Goal: Task Accomplishment & Management: Use online tool/utility

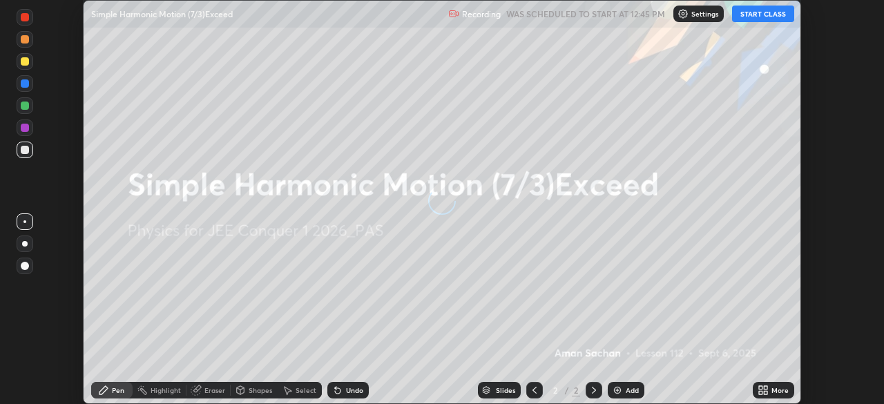
scroll to position [404, 883]
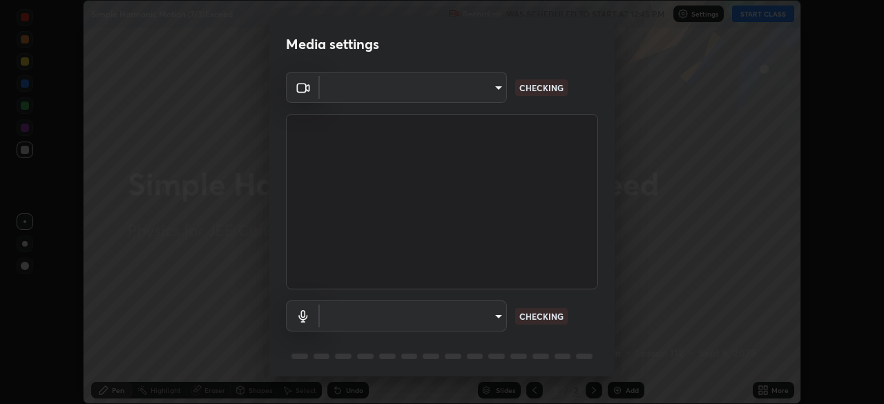
type input "b06fa8ff9ac4ffb7a92976e327235824ae8e01cfa839dbeb6f48655f2a6a4ac4"
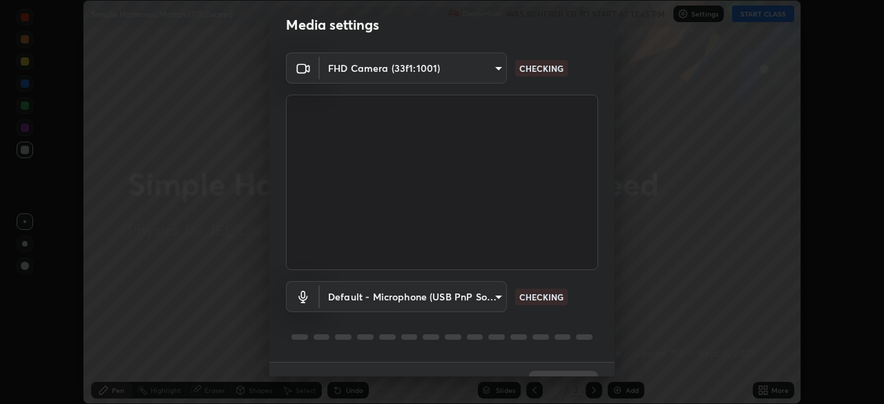
scroll to position [49, 0]
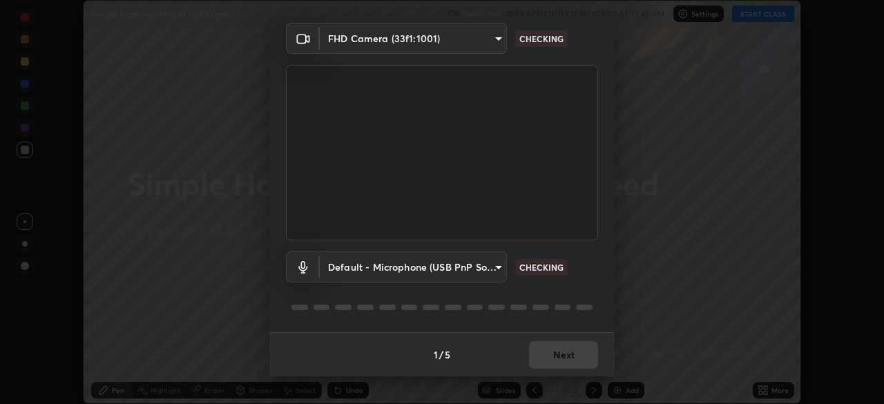
click at [497, 276] on body "Erase all Simple Harmonic Motion (7/3)Exceed Recording WAS SCHEDULED TO START A…" at bounding box center [442, 202] width 884 height 404
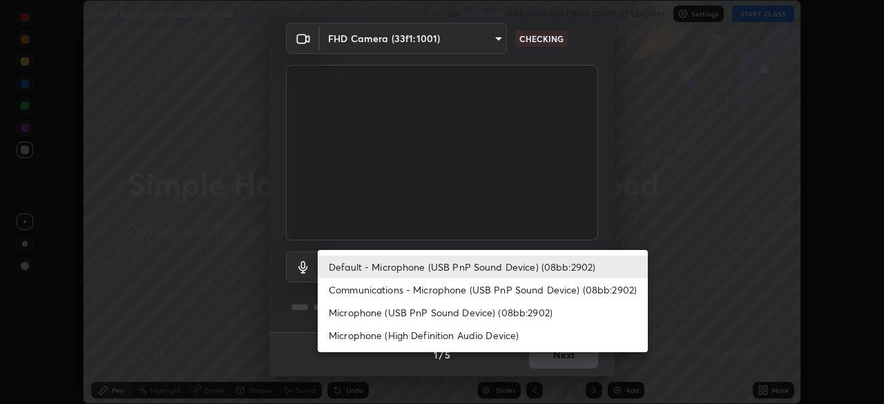
click at [472, 314] on li "Microphone (USB PnP Sound Device) (08bb:2902)" at bounding box center [483, 312] width 330 height 23
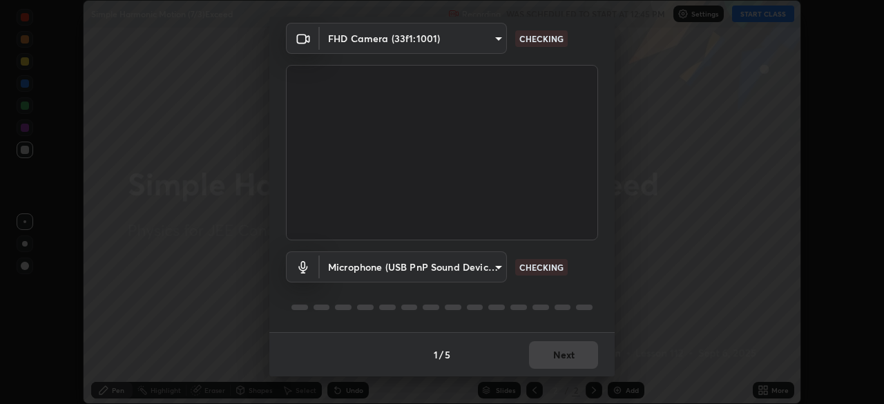
click at [469, 263] on body "Erase all Simple Harmonic Motion (7/3)Exceed Recording WAS SCHEDULED TO START A…" at bounding box center [442, 202] width 884 height 404
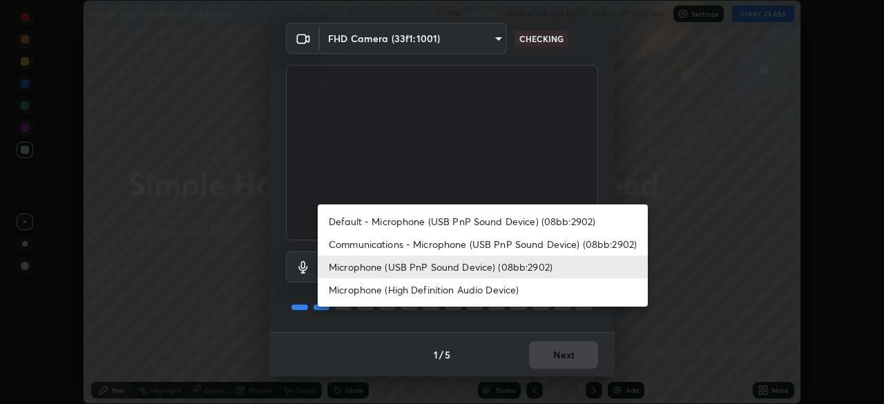
click at [474, 223] on li "Default - Microphone (USB PnP Sound Device) (08bb:2902)" at bounding box center [483, 221] width 330 height 23
type input "default"
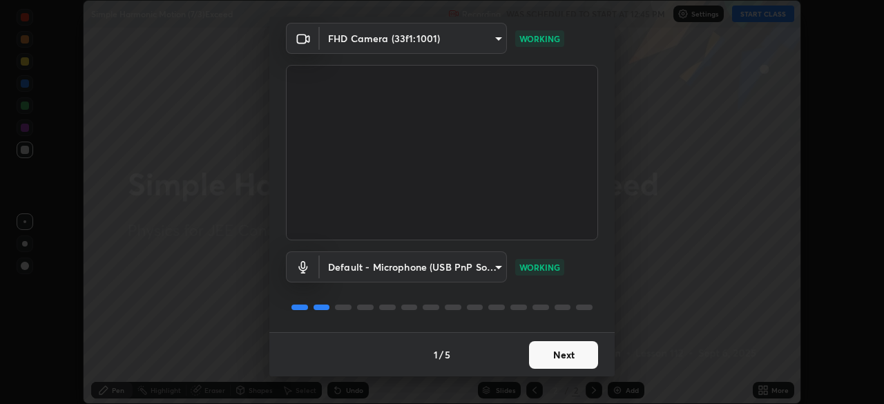
click at [562, 351] on button "Next" at bounding box center [563, 355] width 69 height 28
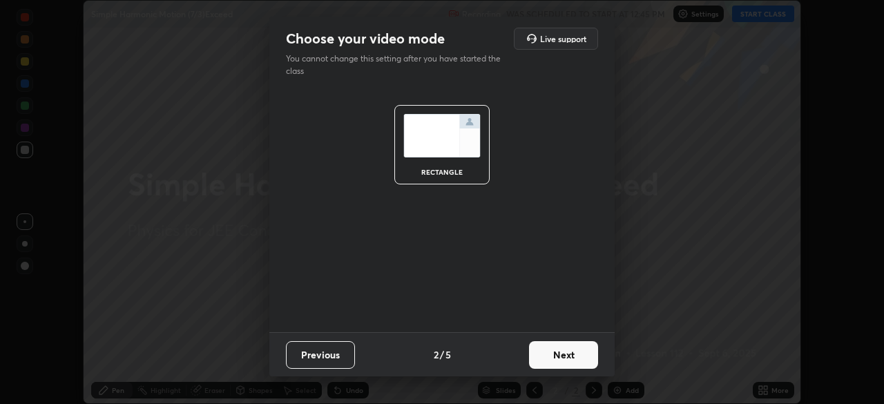
scroll to position [0, 0]
click at [568, 359] on button "Next" at bounding box center [563, 355] width 69 height 28
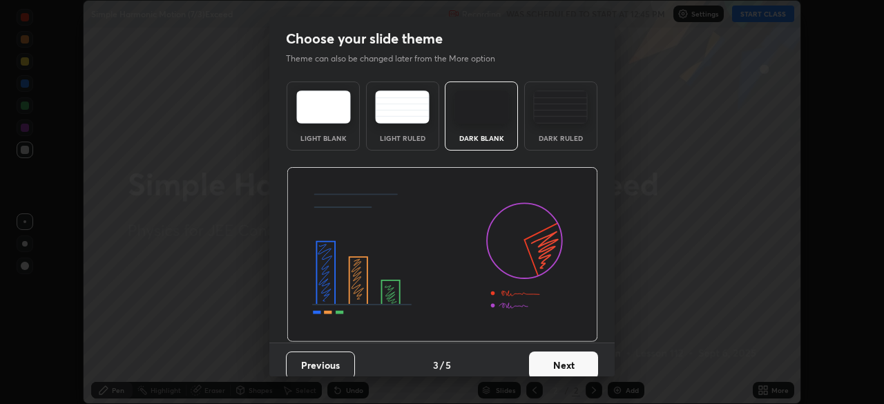
click at [569, 362] on button "Next" at bounding box center [563, 365] width 69 height 28
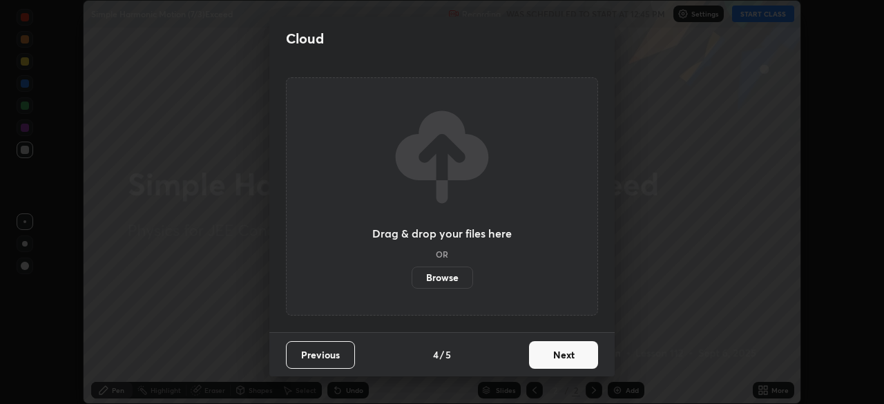
click at [575, 363] on button "Next" at bounding box center [563, 355] width 69 height 28
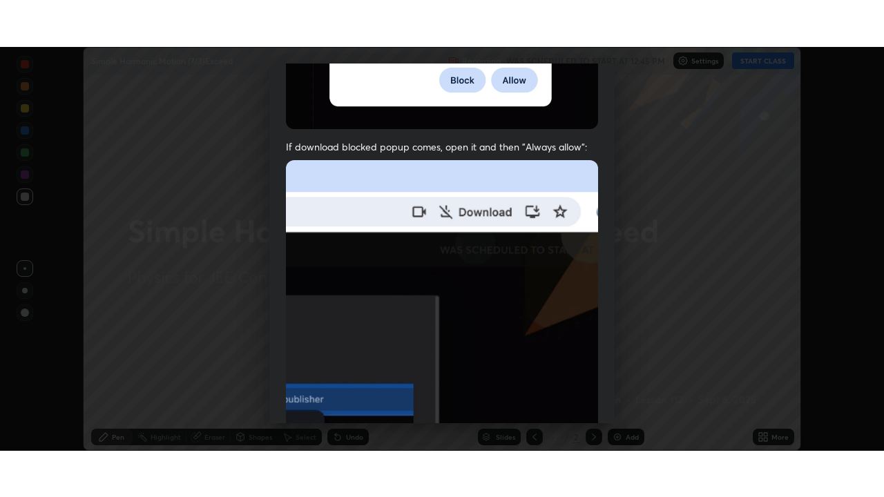
scroll to position [331, 0]
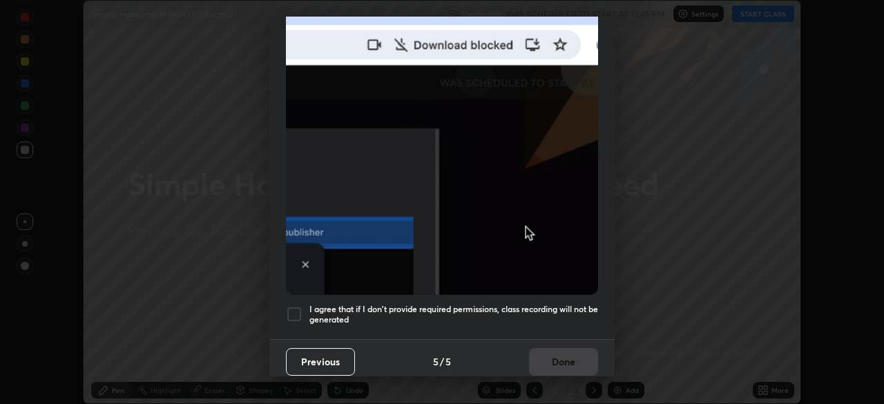
click at [543, 306] on h5 "I agree that if I don't provide required permissions, class recording will not …" at bounding box center [453, 314] width 289 height 21
click at [529, 312] on h5 "I agree that if I don't provide required permissions, class recording will not …" at bounding box center [453, 314] width 289 height 21
click at [535, 304] on h5 "I agree that if I don't provide required permissions, class recording will not …" at bounding box center [453, 314] width 289 height 21
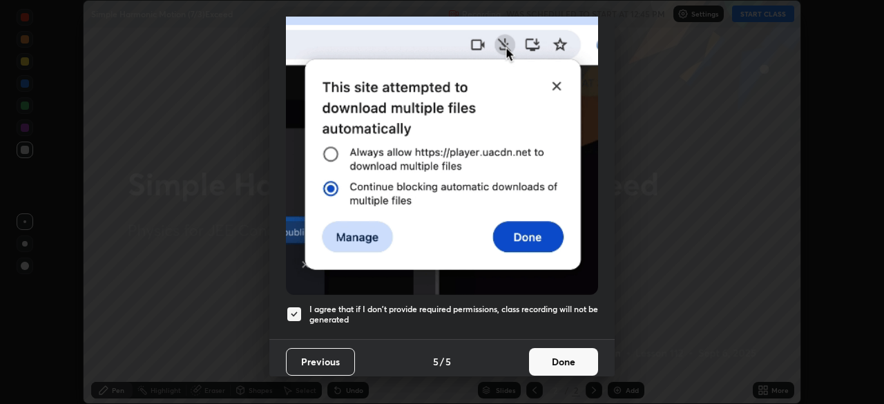
click at [539, 351] on button "Done" at bounding box center [563, 362] width 69 height 28
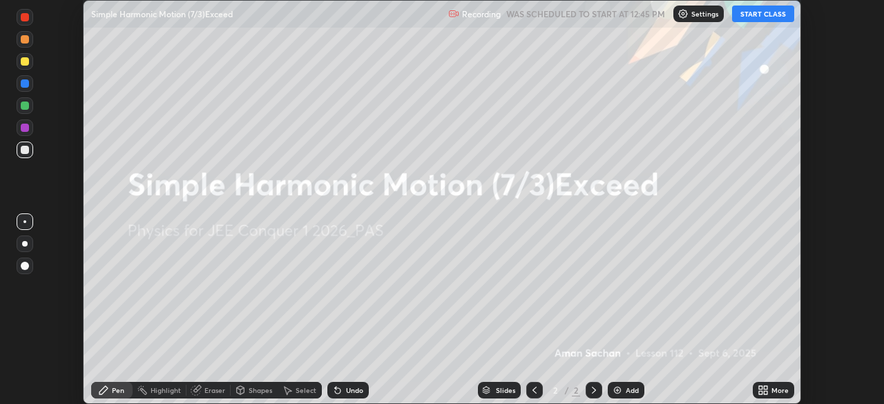
click at [770, 389] on div "More" at bounding box center [773, 390] width 41 height 17
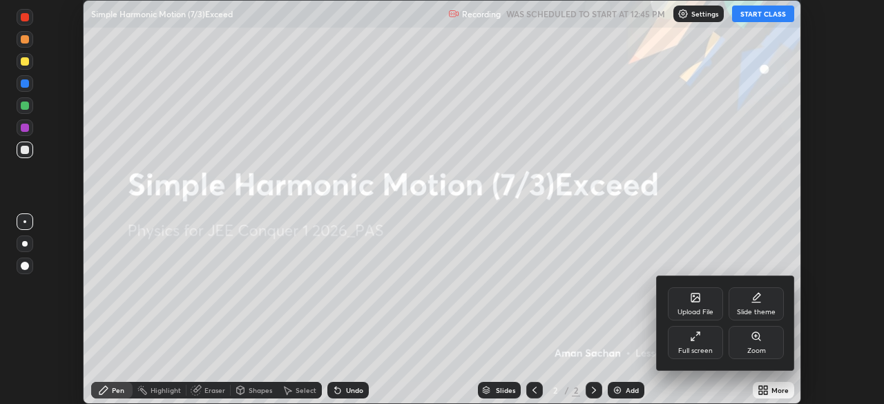
click at [711, 351] on div "Full screen" at bounding box center [695, 350] width 35 height 7
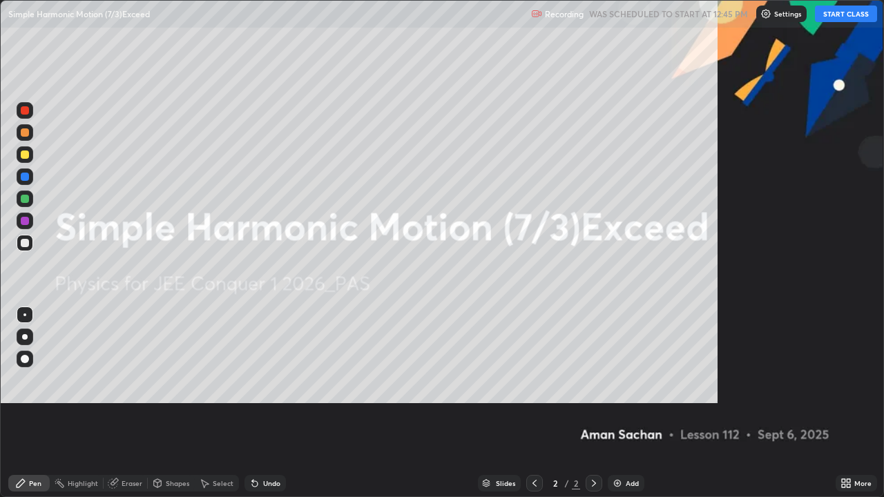
scroll to position [497, 884]
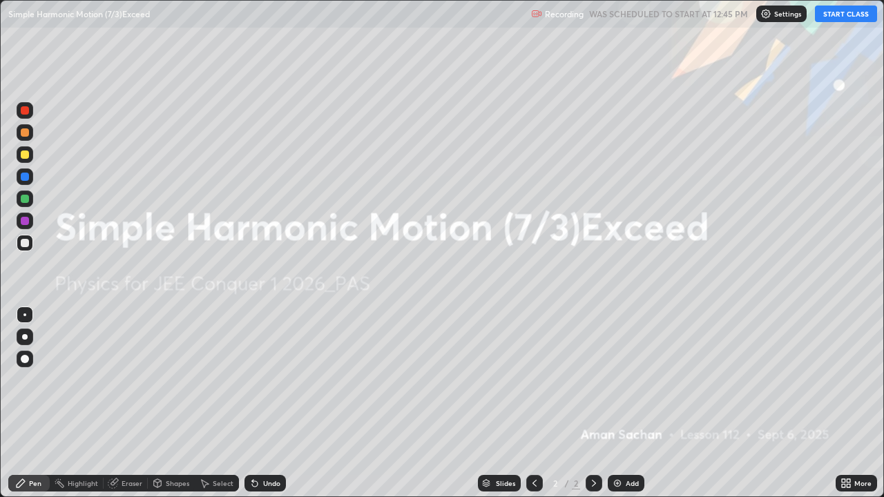
click at [834, 15] on button "START CLASS" at bounding box center [846, 14] width 62 height 17
click at [848, 403] on icon at bounding box center [848, 480] width 3 height 3
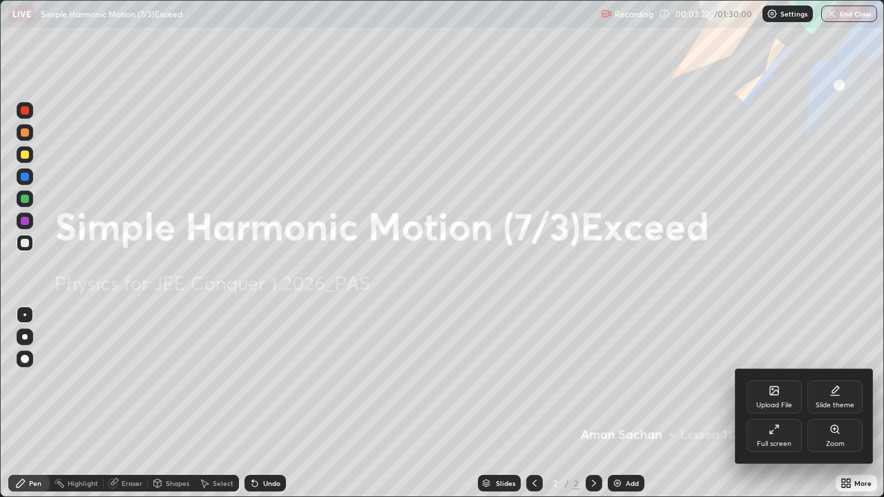
click at [830, 394] on icon at bounding box center [834, 390] width 11 height 11
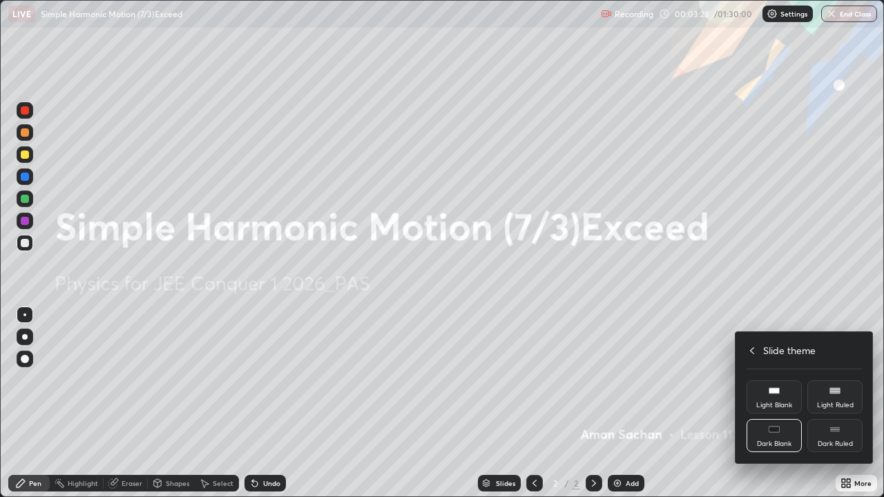
click at [824, 403] on div "Dark Ruled" at bounding box center [834, 435] width 55 height 33
click at [750, 350] on icon at bounding box center [752, 350] width 4 height 7
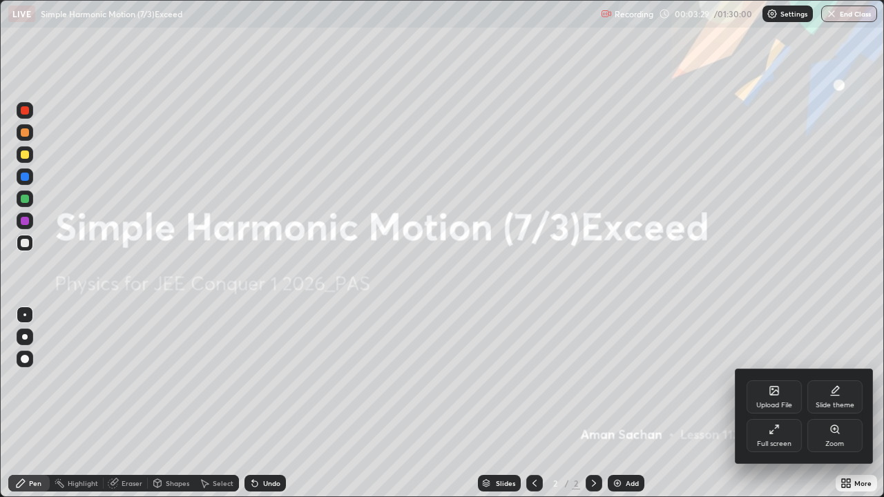
click at [753, 320] on div at bounding box center [442, 248] width 884 height 497
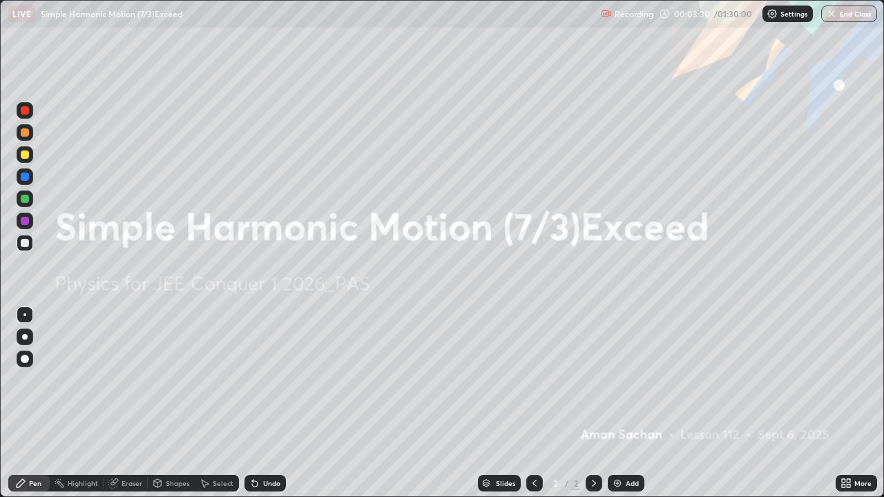
click at [630, 403] on div "Add" at bounding box center [626, 483] width 37 height 17
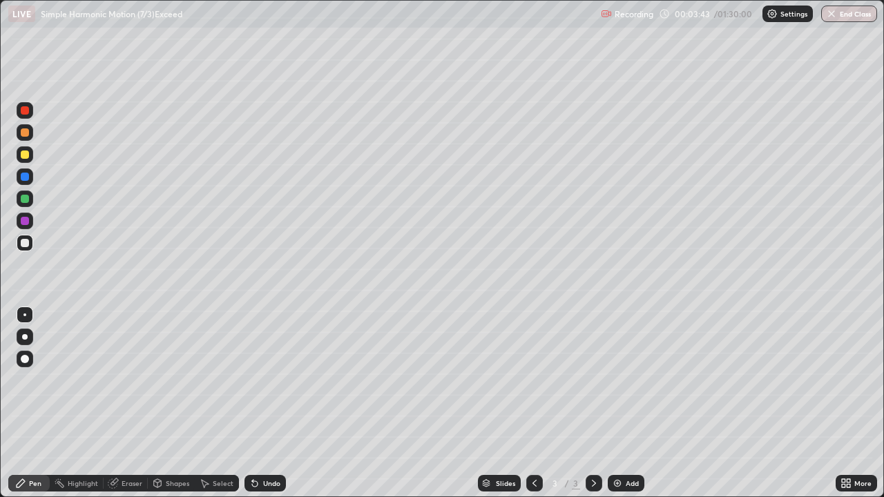
click at [24, 157] on div at bounding box center [25, 155] width 8 height 8
click at [24, 337] on div at bounding box center [25, 337] width 6 height 6
click at [178, 403] on div "Shapes" at bounding box center [177, 483] width 23 height 7
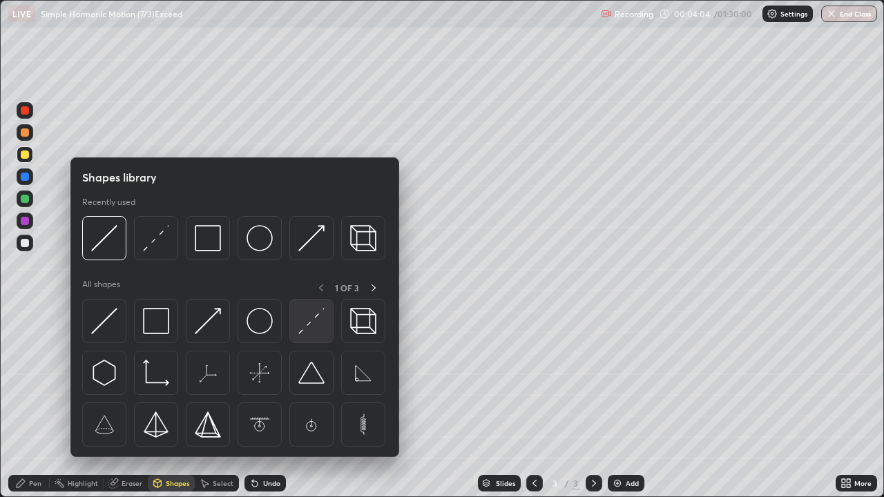
click at [316, 325] on img at bounding box center [311, 321] width 26 height 26
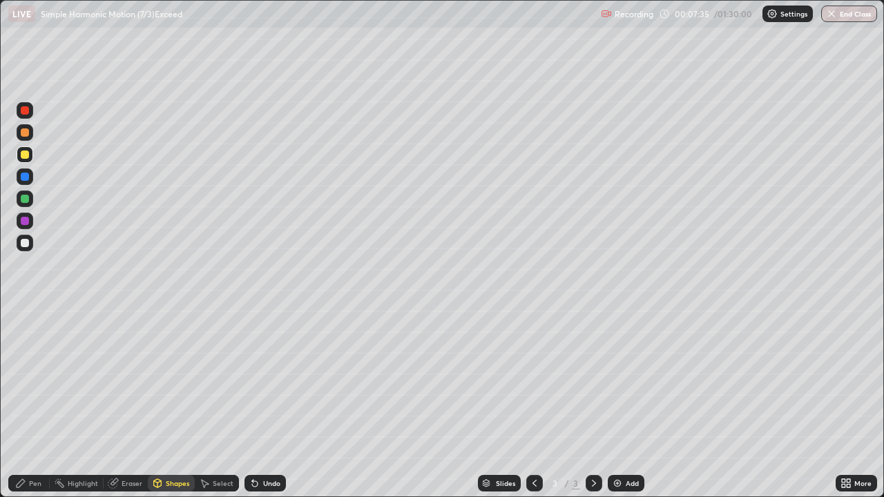
click at [40, 403] on div "Pen" at bounding box center [35, 483] width 12 height 7
click at [28, 242] on div at bounding box center [25, 243] width 8 height 8
click at [27, 154] on div at bounding box center [25, 155] width 8 height 8
click at [124, 403] on div "Eraser" at bounding box center [126, 483] width 44 height 17
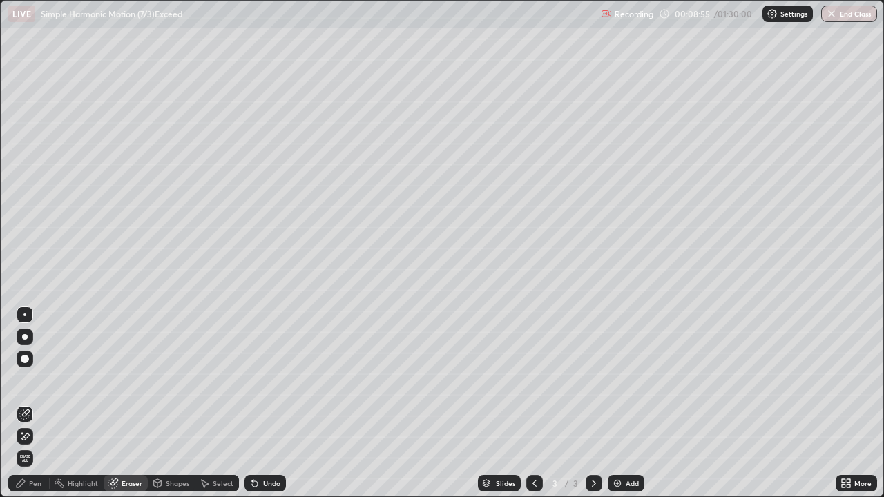
click at [175, 403] on div "Shapes" at bounding box center [177, 483] width 23 height 7
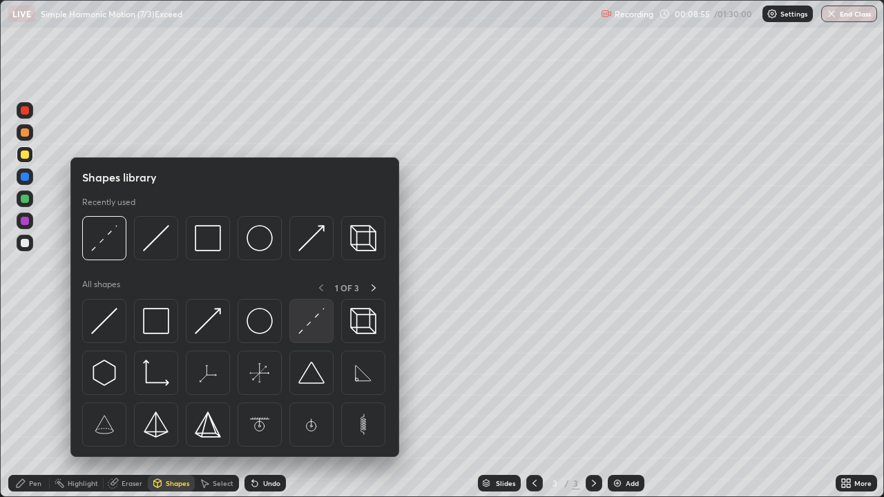
click at [305, 331] on img at bounding box center [311, 321] width 26 height 26
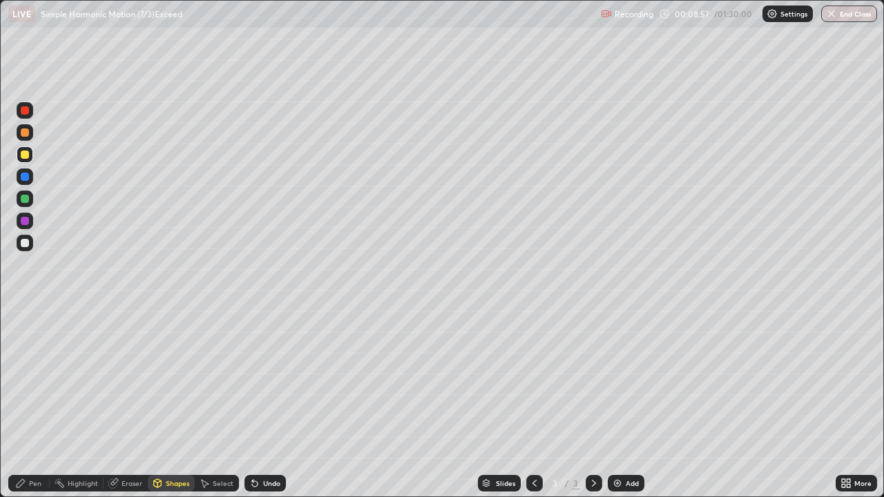
click at [28, 403] on div "Pen" at bounding box center [28, 483] width 41 height 17
click at [26, 156] on div at bounding box center [25, 155] width 8 height 8
click at [26, 242] on div at bounding box center [25, 243] width 8 height 8
click at [26, 177] on div at bounding box center [25, 177] width 8 height 8
click at [27, 244] on div at bounding box center [25, 243] width 8 height 8
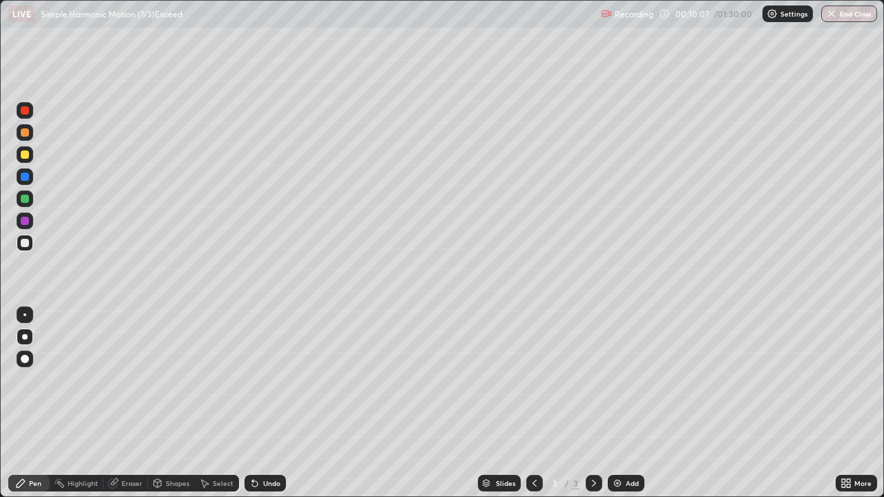
click at [30, 153] on div at bounding box center [25, 154] width 17 height 17
click at [171, 403] on div "Shapes" at bounding box center [177, 483] width 23 height 7
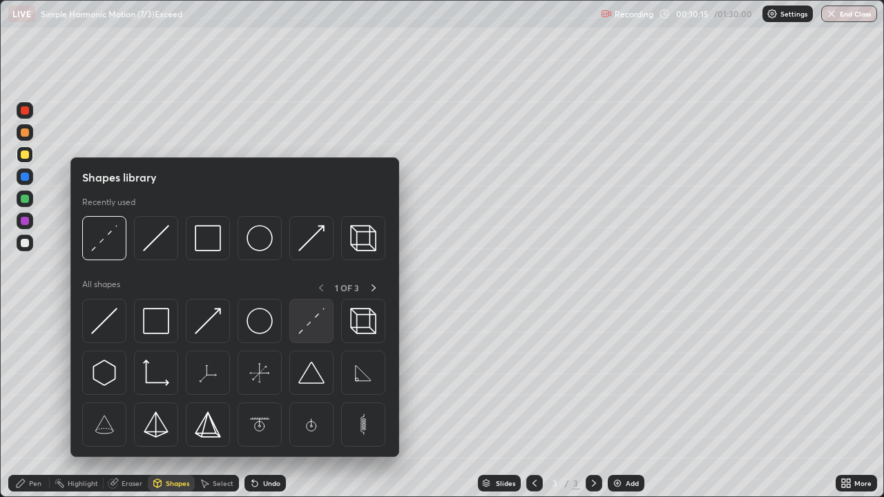
click at [307, 333] on img at bounding box center [311, 321] width 26 height 26
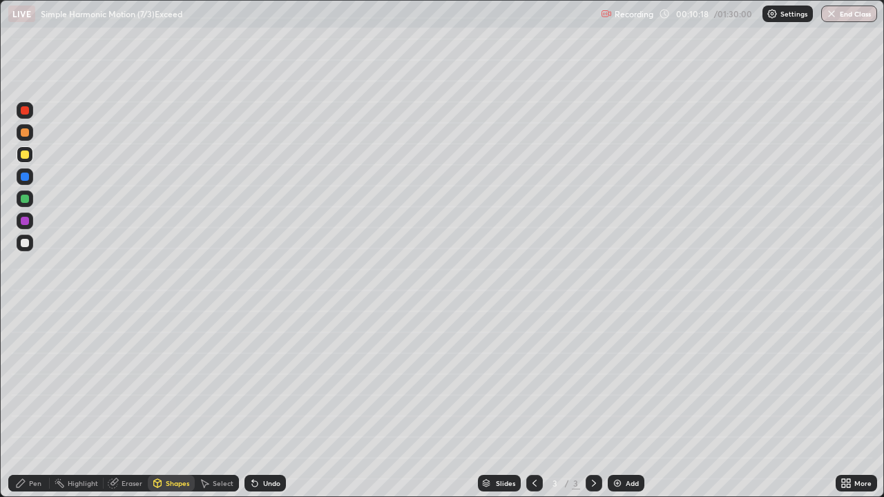
click at [34, 403] on div "Pen" at bounding box center [28, 483] width 41 height 17
click at [175, 403] on div "Shapes" at bounding box center [177, 483] width 23 height 7
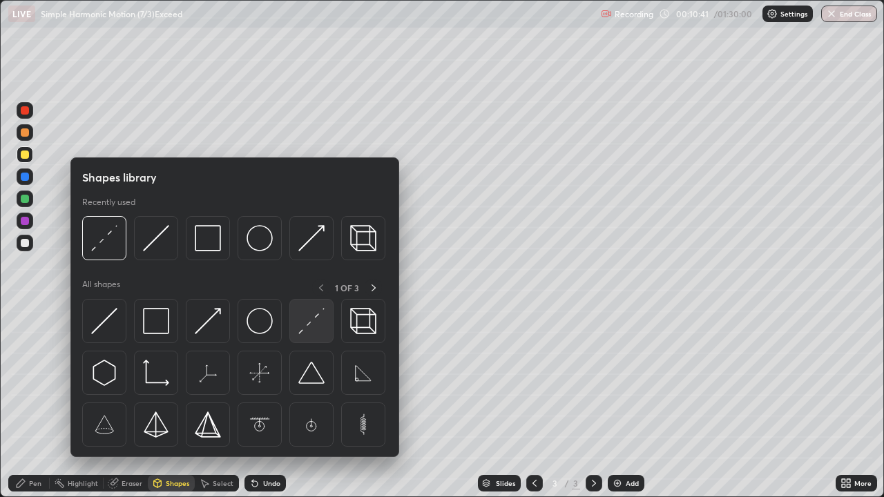
click at [312, 325] on img at bounding box center [311, 321] width 26 height 26
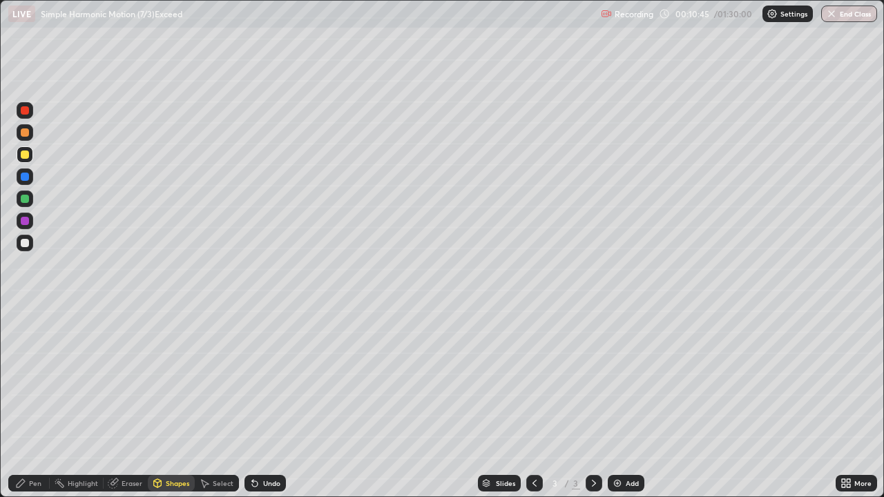
click at [33, 403] on div "Pen" at bounding box center [35, 483] width 12 height 7
click at [25, 244] on div at bounding box center [25, 243] width 8 height 8
click at [620, 403] on img at bounding box center [617, 483] width 11 height 11
click at [32, 155] on div at bounding box center [25, 154] width 17 height 17
click at [171, 403] on div "Shapes" at bounding box center [177, 483] width 23 height 7
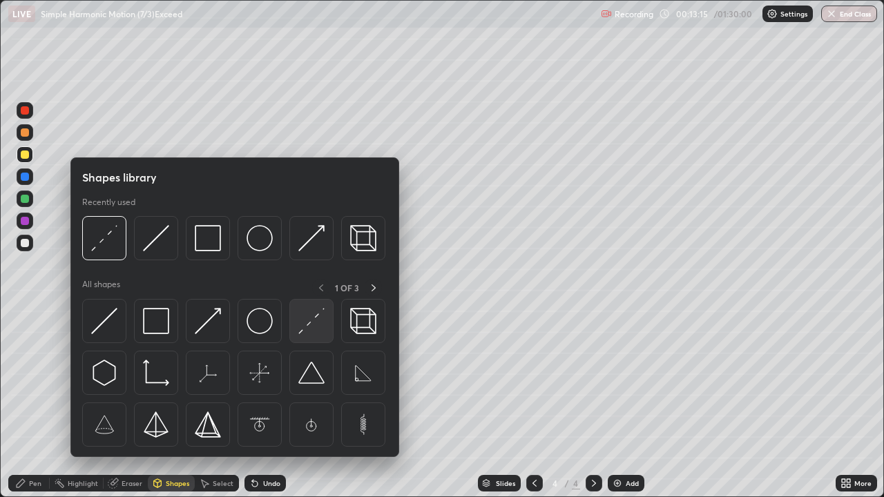
click at [319, 329] on img at bounding box center [311, 321] width 26 height 26
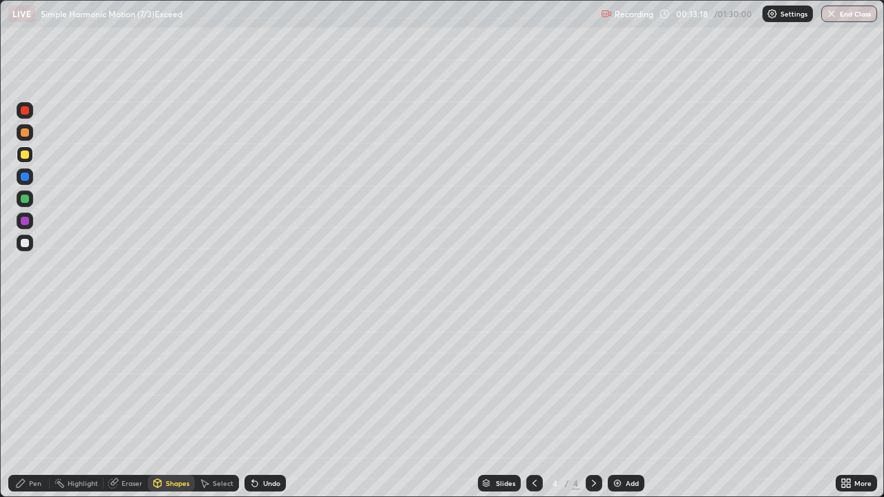
click at [35, 403] on div "Pen" at bounding box center [35, 483] width 12 height 7
click at [168, 403] on div "Shapes" at bounding box center [177, 483] width 23 height 7
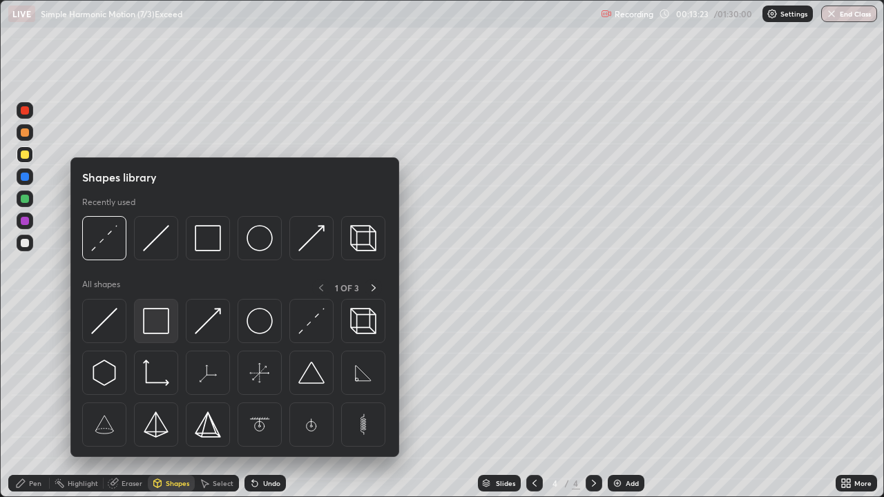
click at [156, 320] on img at bounding box center [156, 321] width 26 height 26
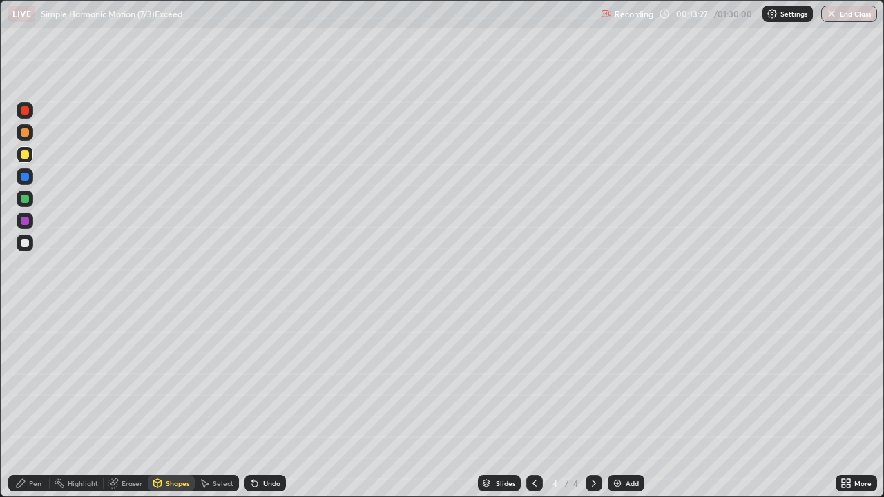
click at [123, 403] on div "Eraser" at bounding box center [132, 483] width 21 height 7
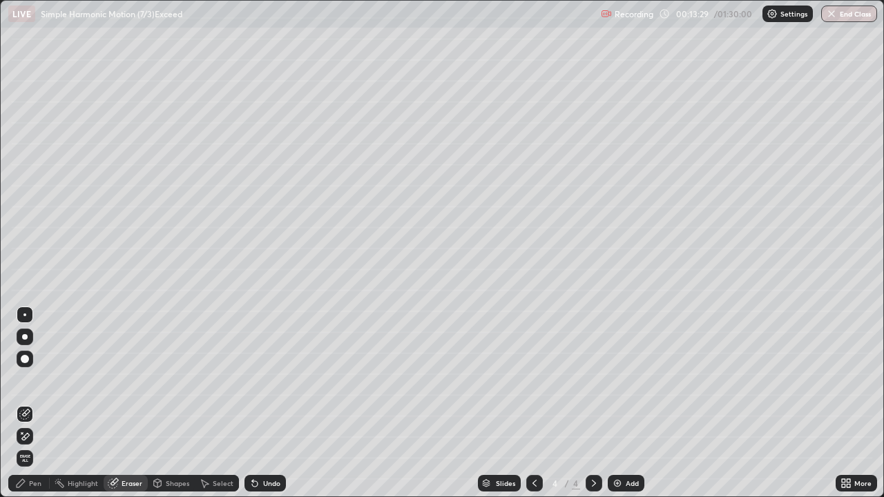
click at [167, 403] on div "Shapes" at bounding box center [177, 483] width 23 height 7
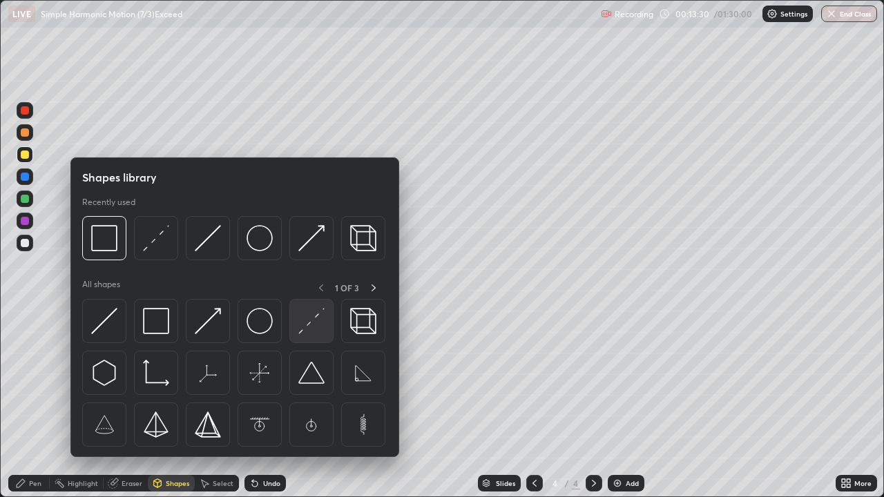
click at [306, 331] on img at bounding box center [311, 321] width 26 height 26
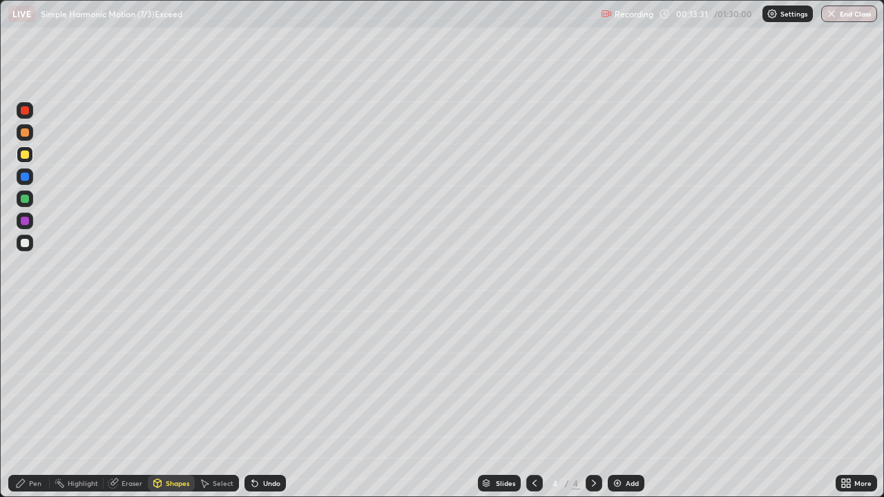
click at [27, 157] on div at bounding box center [25, 155] width 8 height 8
click at [26, 403] on icon at bounding box center [20, 483] width 11 height 11
click at [25, 200] on div at bounding box center [25, 199] width 8 height 8
click at [26, 243] on div at bounding box center [25, 243] width 8 height 8
click at [28, 202] on div at bounding box center [25, 199] width 17 height 17
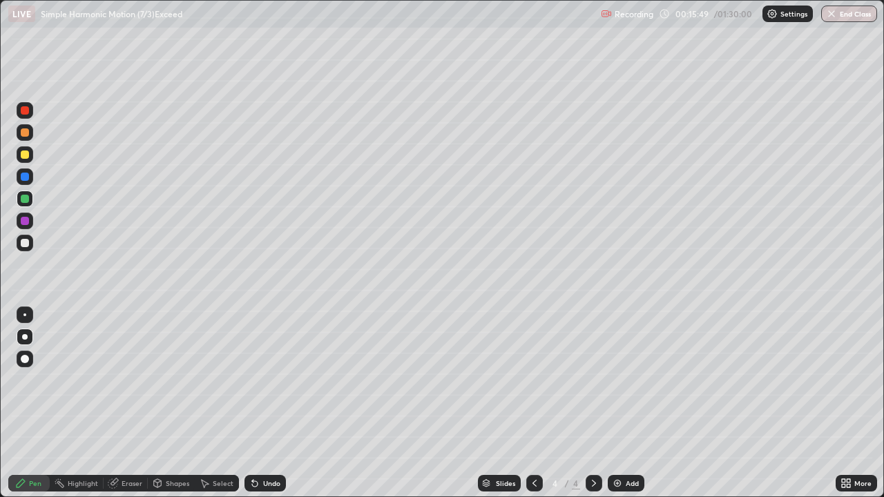
click at [25, 242] on div at bounding box center [25, 243] width 8 height 8
click at [26, 134] on div at bounding box center [25, 132] width 8 height 8
click at [25, 244] on div at bounding box center [25, 243] width 8 height 8
click at [26, 200] on div at bounding box center [25, 199] width 8 height 8
click at [22, 242] on div at bounding box center [25, 243] width 8 height 8
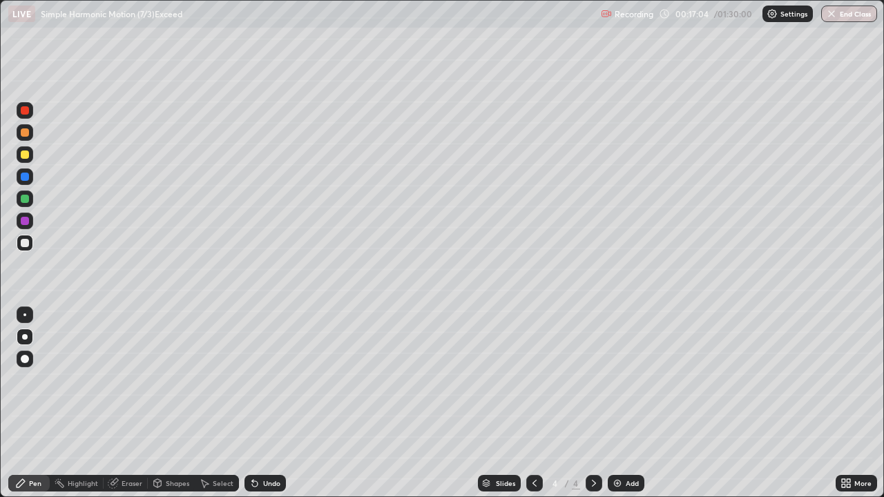
click at [31, 194] on div at bounding box center [25, 199] width 17 height 17
click at [26, 244] on div at bounding box center [25, 243] width 8 height 8
click at [28, 179] on div at bounding box center [25, 176] width 17 height 17
click at [121, 403] on div "Eraser" at bounding box center [126, 483] width 44 height 17
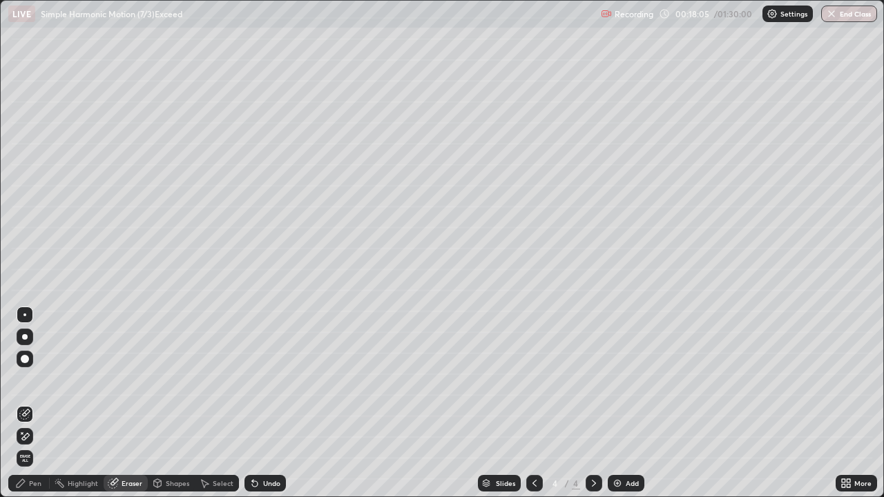
click at [23, 403] on icon at bounding box center [21, 483] width 8 height 8
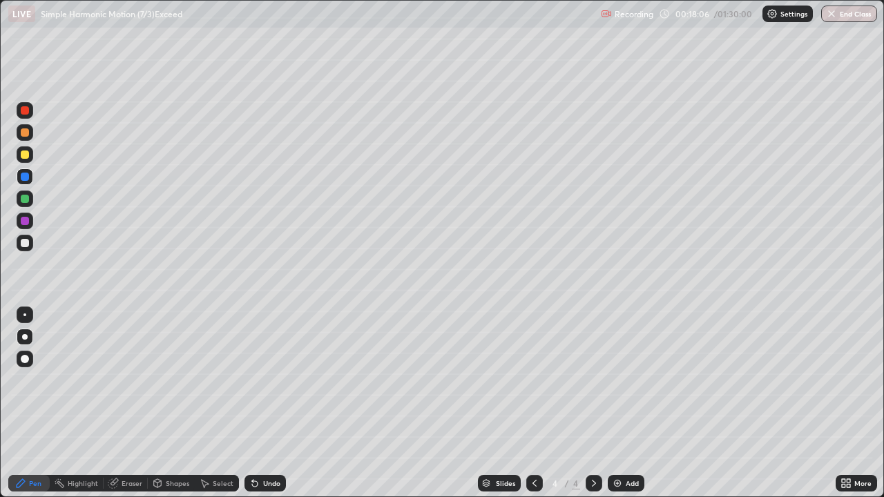
click at [21, 200] on div at bounding box center [25, 199] width 8 height 8
click at [22, 244] on div at bounding box center [25, 243] width 8 height 8
click at [263, 403] on div "Undo" at bounding box center [271, 483] width 17 height 7
click at [265, 403] on div "Undo" at bounding box center [264, 483] width 41 height 17
click at [264, 403] on div "Undo" at bounding box center [271, 483] width 17 height 7
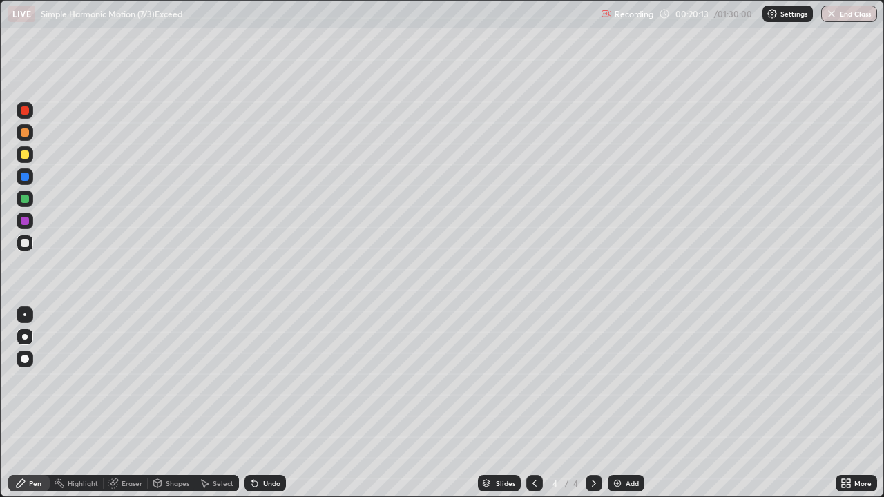
click at [23, 201] on div at bounding box center [25, 199] width 8 height 8
click at [24, 180] on div at bounding box center [25, 177] width 8 height 8
click at [24, 244] on div at bounding box center [25, 243] width 8 height 8
click at [22, 173] on div at bounding box center [25, 177] width 8 height 8
click at [28, 241] on div at bounding box center [25, 243] width 8 height 8
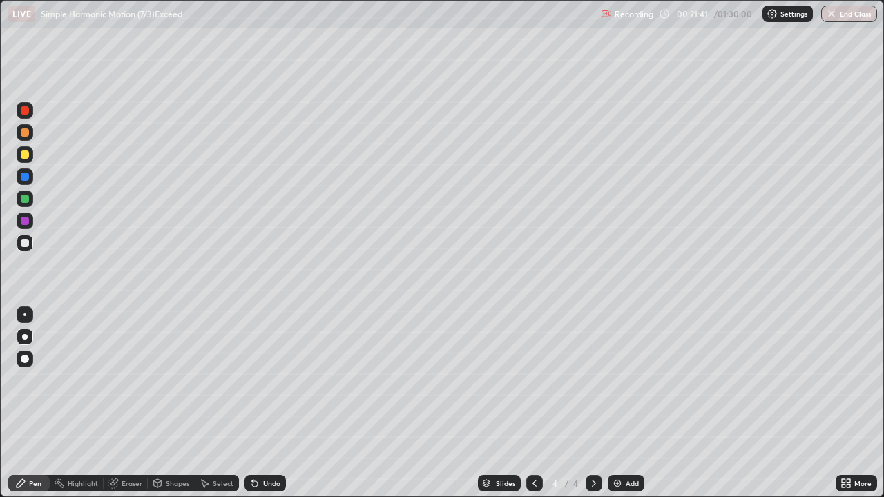
click at [29, 204] on div at bounding box center [25, 199] width 17 height 17
click at [23, 241] on div at bounding box center [25, 243] width 8 height 8
click at [623, 403] on div "Add" at bounding box center [626, 483] width 37 height 17
click at [27, 155] on div at bounding box center [25, 155] width 8 height 8
click at [172, 403] on div "Shapes" at bounding box center [177, 483] width 23 height 7
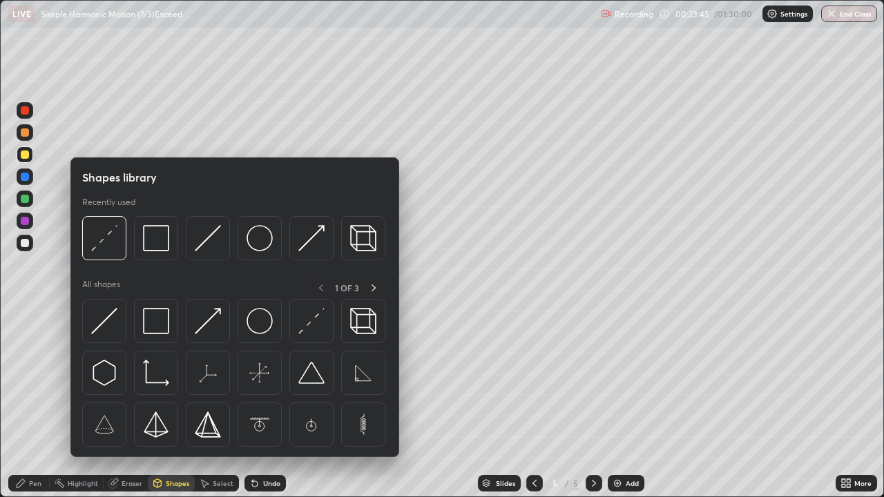
click at [150, 329] on img at bounding box center [156, 321] width 26 height 26
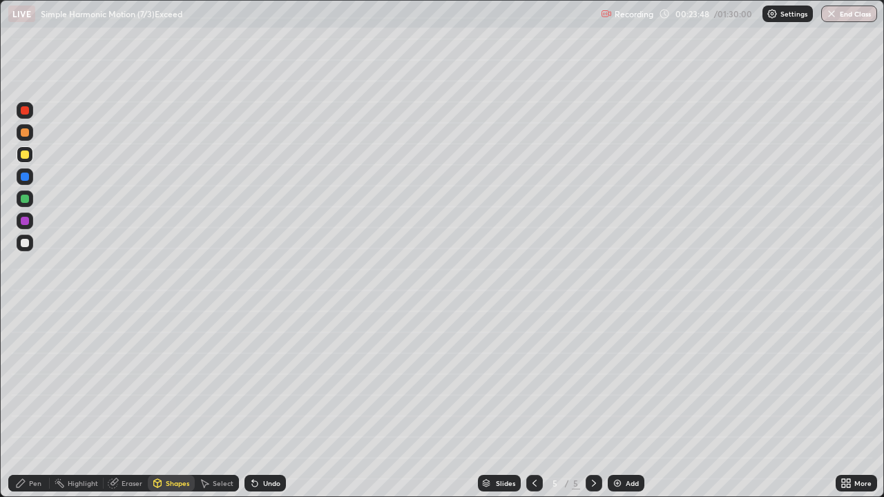
click at [123, 403] on div "Eraser" at bounding box center [132, 483] width 21 height 7
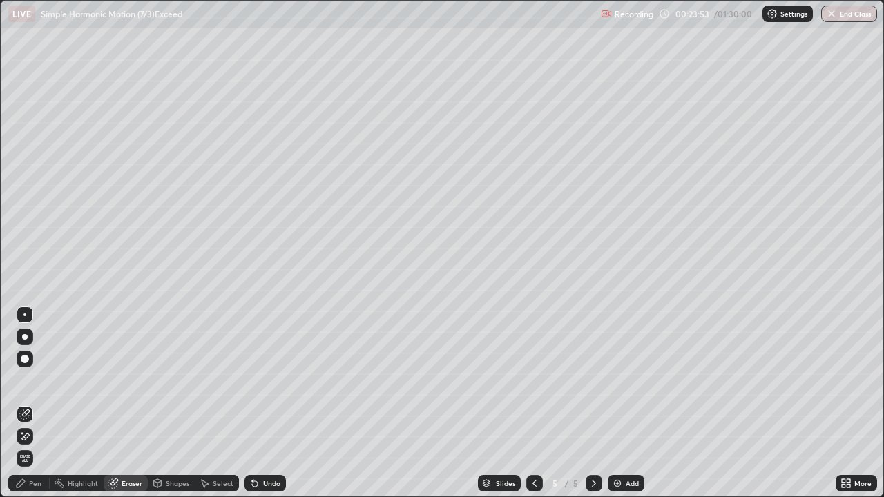
click at [173, 403] on div "Shapes" at bounding box center [177, 483] width 23 height 7
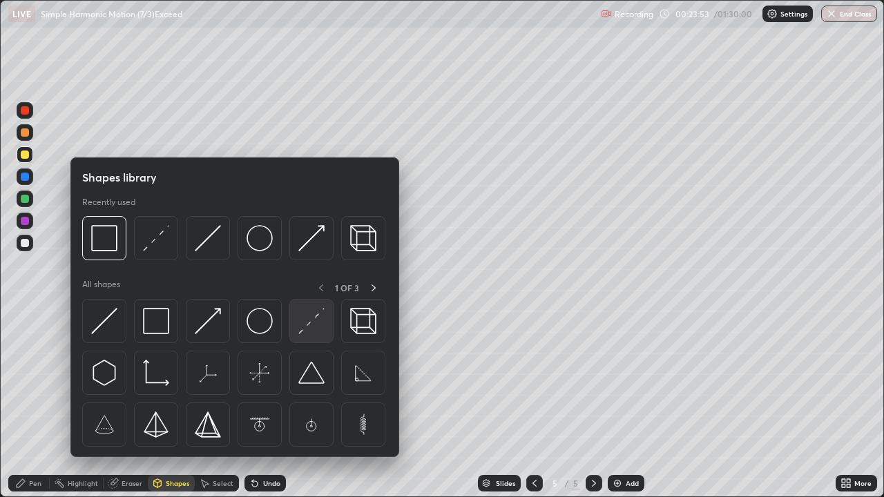
click at [318, 334] on img at bounding box center [311, 321] width 26 height 26
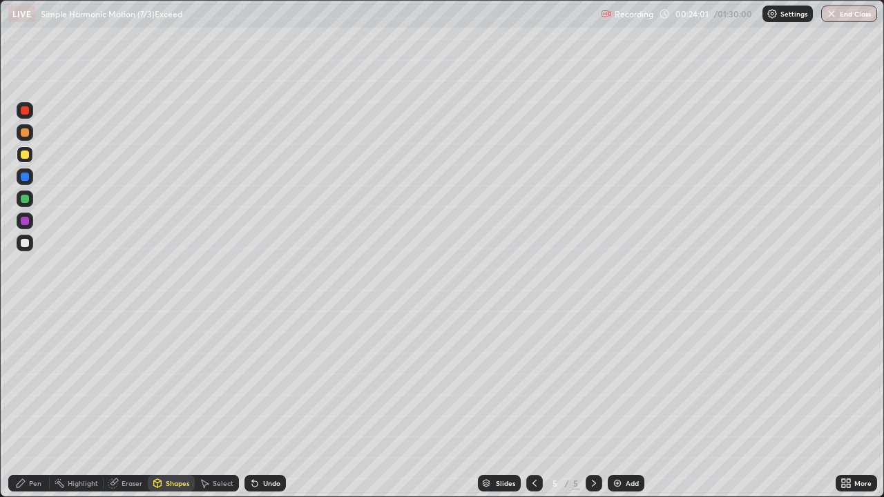
click at [29, 403] on div "Pen" at bounding box center [35, 483] width 12 height 7
click at [26, 201] on div at bounding box center [25, 199] width 8 height 8
click at [120, 403] on div "Eraser" at bounding box center [126, 483] width 44 height 17
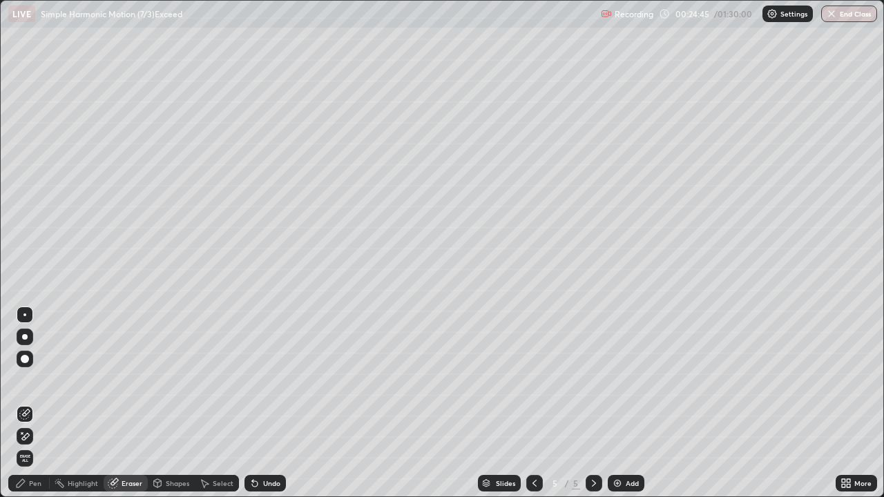
click at [171, 403] on div "Shapes" at bounding box center [177, 483] width 23 height 7
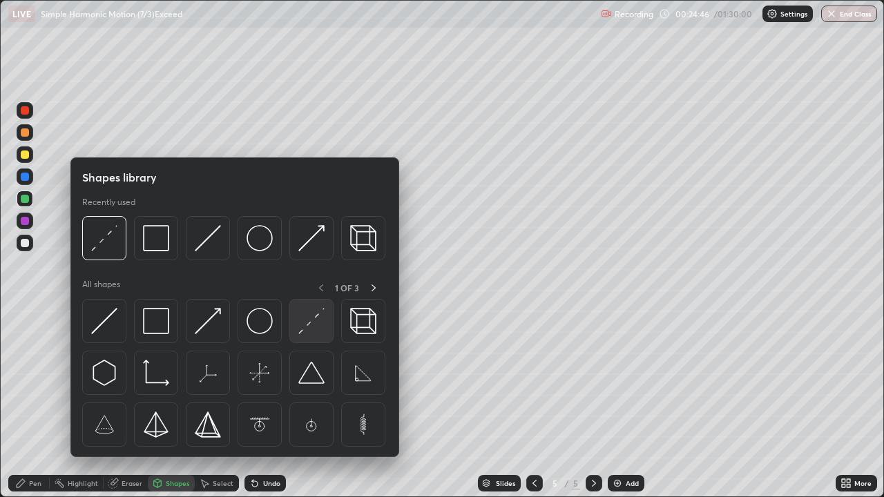
click at [314, 331] on img at bounding box center [311, 321] width 26 height 26
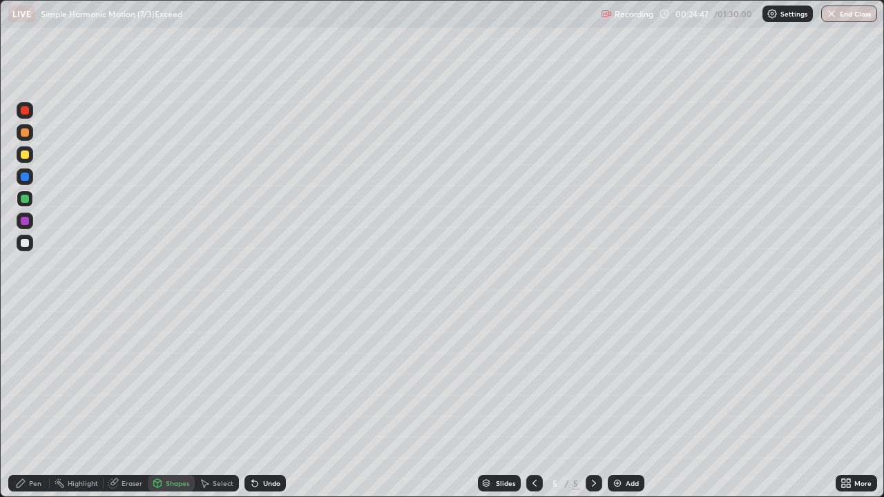
click at [26, 155] on div at bounding box center [25, 155] width 8 height 8
click at [20, 403] on icon at bounding box center [20, 483] width 11 height 11
click at [533, 403] on icon at bounding box center [534, 483] width 4 height 7
click at [532, 403] on icon at bounding box center [534, 483] width 11 height 11
click at [26, 248] on div at bounding box center [25, 243] width 17 height 17
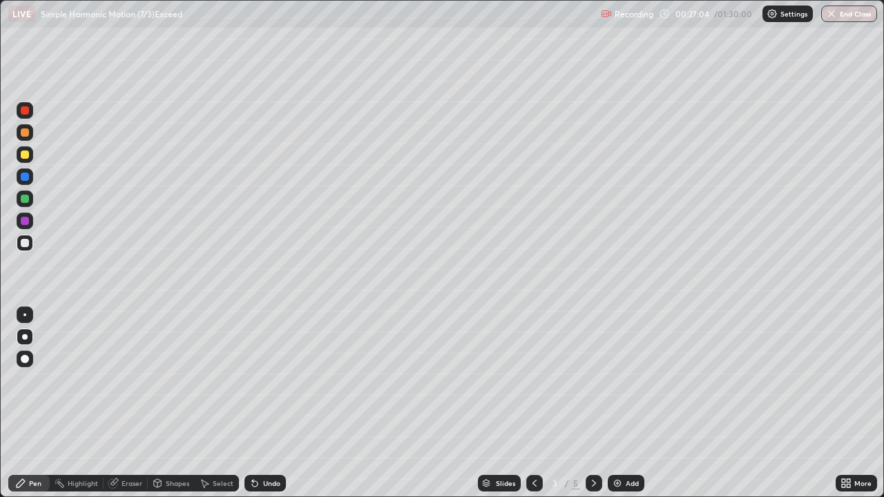
click at [593, 403] on icon at bounding box center [593, 483] width 11 height 11
click at [24, 242] on div at bounding box center [25, 243] width 8 height 8
click at [30, 155] on div at bounding box center [25, 154] width 17 height 17
click at [28, 240] on div at bounding box center [25, 243] width 8 height 8
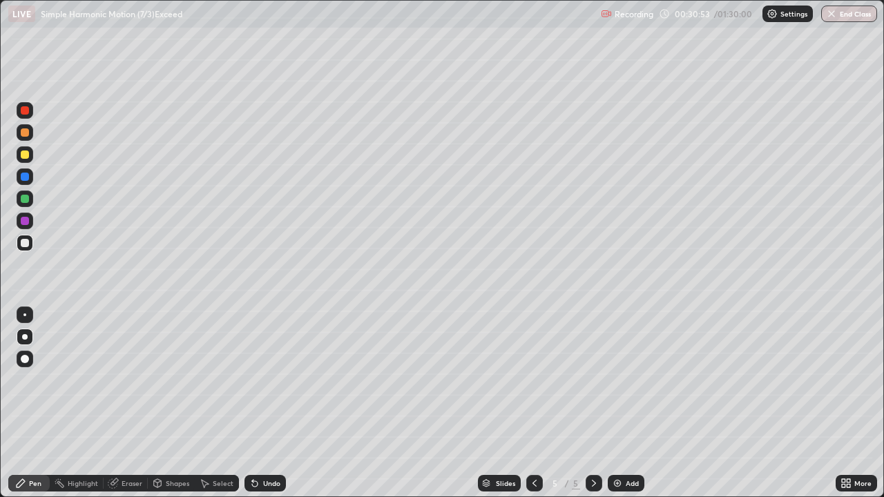
click at [28, 157] on div at bounding box center [25, 155] width 8 height 8
click at [172, 403] on div "Shapes" at bounding box center [177, 483] width 23 height 7
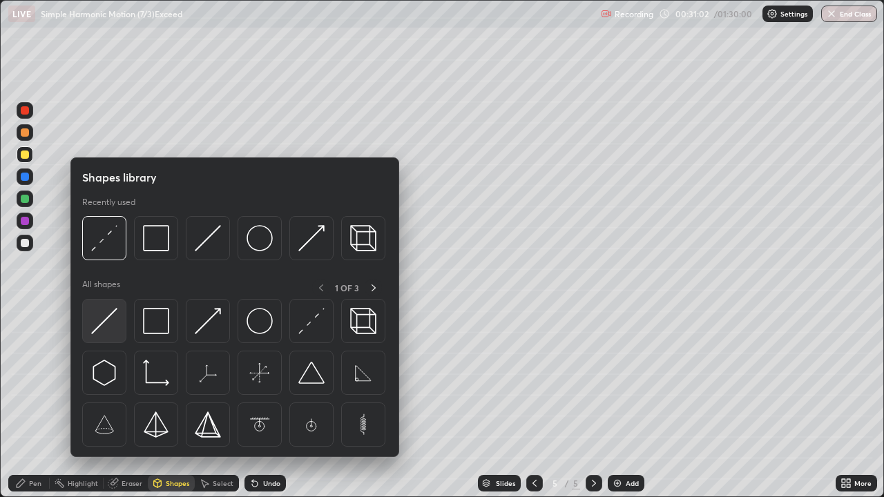
click at [108, 329] on img at bounding box center [104, 321] width 26 height 26
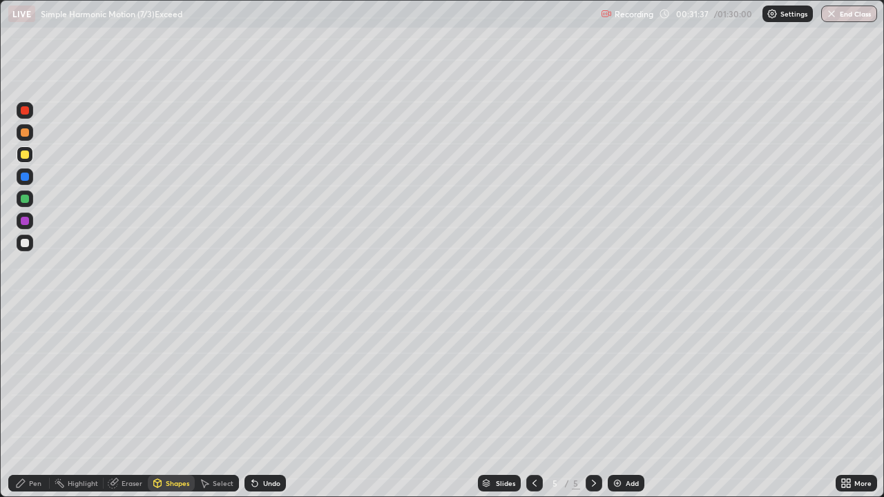
click at [269, 403] on div "Undo" at bounding box center [271, 483] width 17 height 7
click at [24, 403] on div "Pen" at bounding box center [28, 483] width 41 height 17
click at [25, 242] on div at bounding box center [25, 243] width 8 height 8
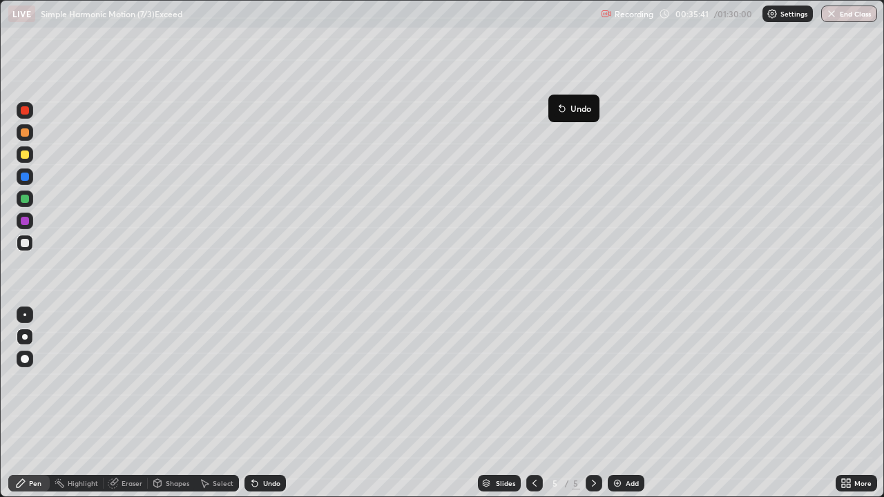
click at [593, 106] on button "Undo" at bounding box center [574, 108] width 40 height 17
click at [622, 403] on div "Add" at bounding box center [626, 483] width 37 height 17
click at [25, 155] on div at bounding box center [25, 155] width 8 height 8
click at [262, 403] on div "Undo" at bounding box center [264, 483] width 41 height 17
click at [267, 403] on div "Undo" at bounding box center [271, 483] width 17 height 7
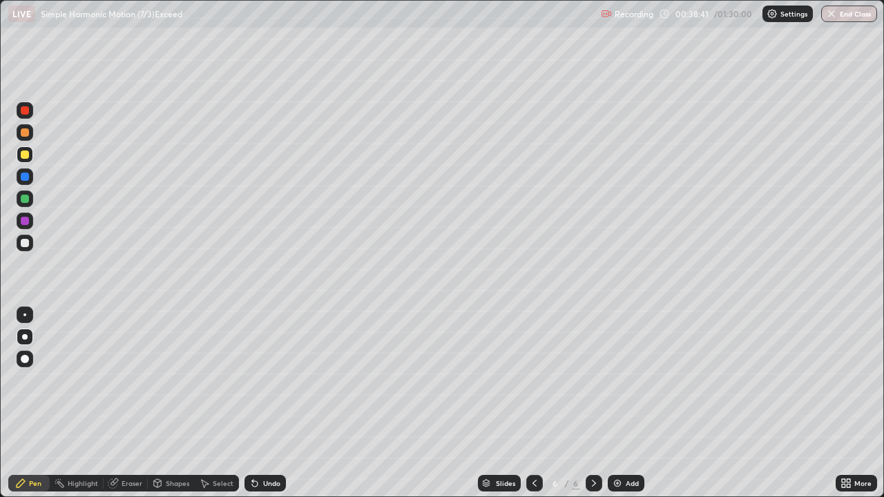
click at [23, 240] on div at bounding box center [25, 243] width 8 height 8
click at [263, 403] on div "Undo" at bounding box center [271, 483] width 17 height 7
click at [257, 403] on icon at bounding box center [254, 483] width 11 height 11
click at [258, 403] on icon at bounding box center [254, 483] width 11 height 11
click at [257, 403] on div "Undo" at bounding box center [264, 483] width 41 height 17
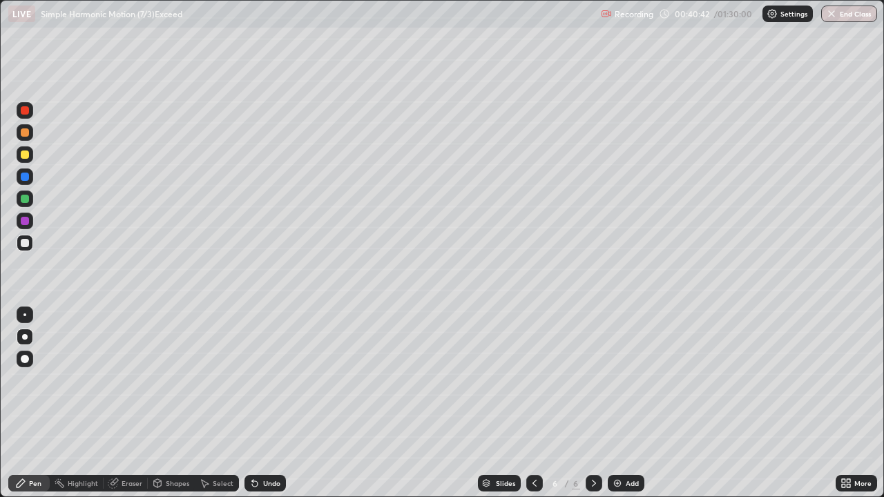
click at [258, 403] on div "Undo" at bounding box center [264, 483] width 41 height 17
click at [261, 403] on div "Undo" at bounding box center [264, 483] width 41 height 17
click at [260, 403] on div "Undo" at bounding box center [264, 483] width 41 height 17
click at [262, 403] on div "Undo" at bounding box center [264, 483] width 41 height 17
click at [532, 403] on icon at bounding box center [534, 483] width 11 height 11
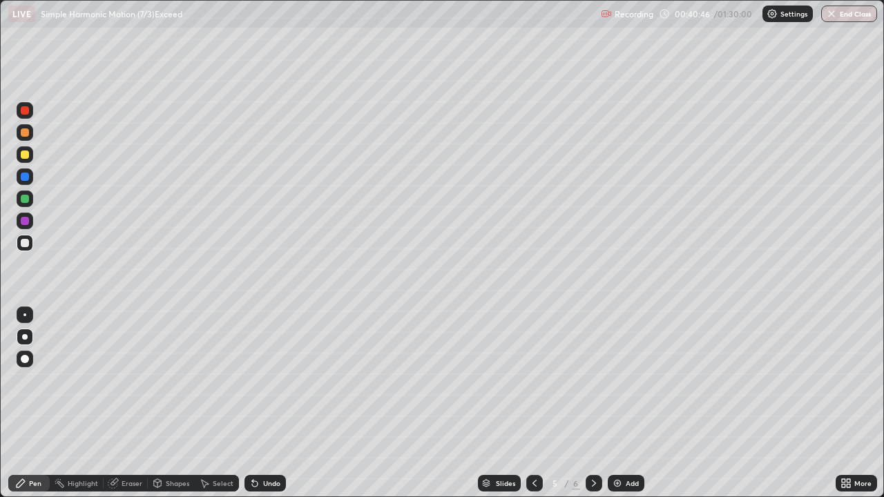
click at [529, 403] on div at bounding box center [534, 484] width 17 height 28
click at [527, 403] on div at bounding box center [534, 483] width 17 height 17
click at [593, 403] on icon at bounding box center [593, 483] width 11 height 11
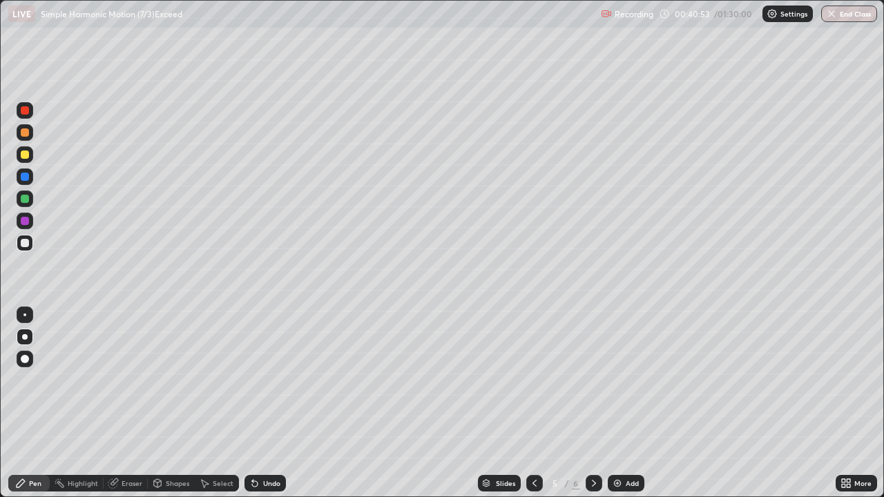
click at [593, 403] on icon at bounding box center [593, 483] width 11 height 11
click at [590, 403] on icon at bounding box center [593, 483] width 11 height 11
click at [593, 403] on icon at bounding box center [593, 483] width 11 height 11
click at [617, 403] on div "Add" at bounding box center [626, 483] width 37 height 17
click at [28, 155] on div at bounding box center [25, 155] width 8 height 8
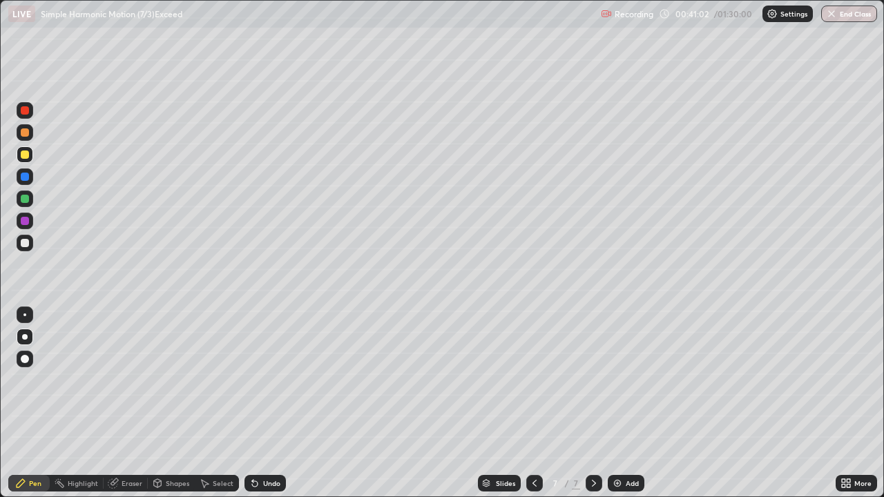
click at [169, 403] on div "Shapes" at bounding box center [177, 483] width 23 height 7
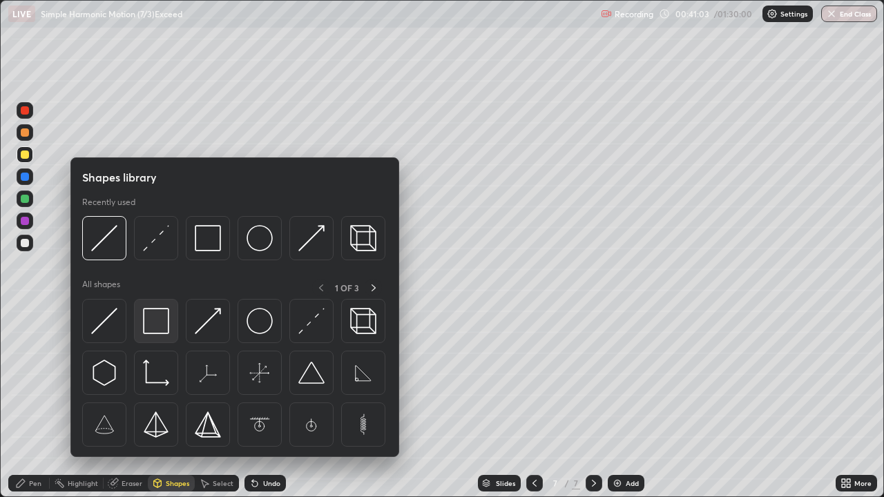
click at [160, 325] on img at bounding box center [156, 321] width 26 height 26
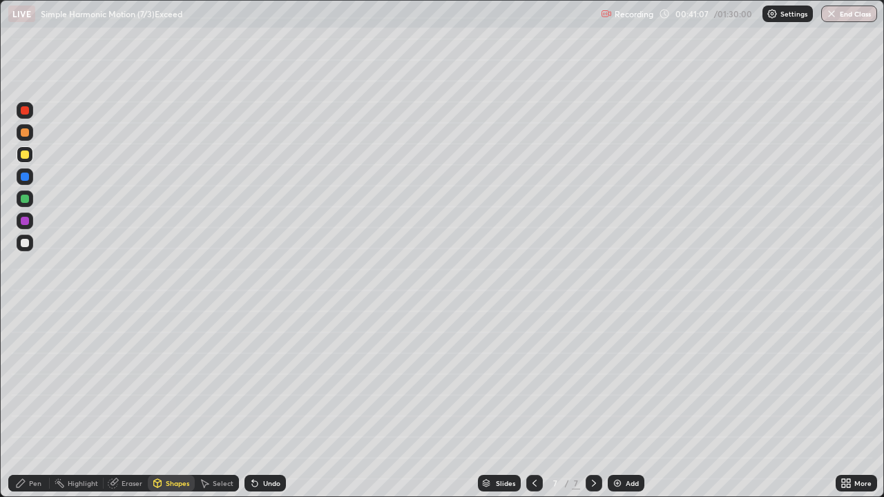
click at [166, 403] on div "Shapes" at bounding box center [177, 483] width 23 height 7
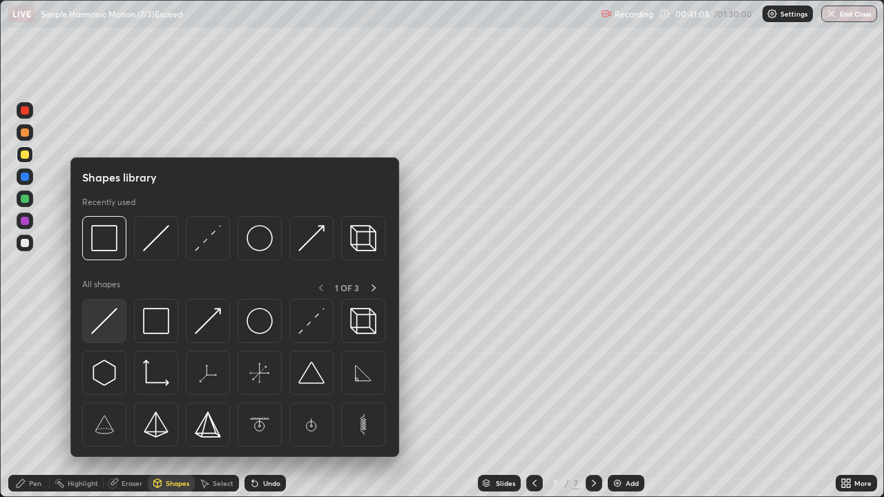
click at [116, 325] on img at bounding box center [104, 321] width 26 height 26
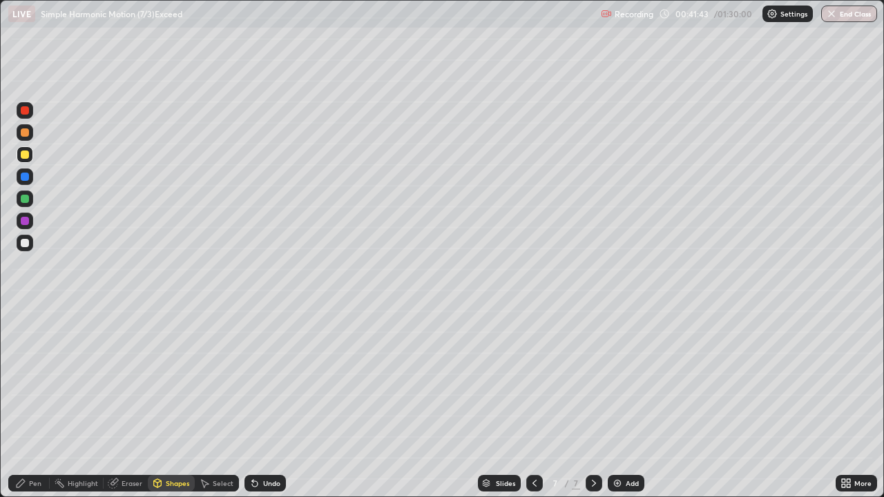
click at [122, 403] on div "Eraser" at bounding box center [132, 483] width 21 height 7
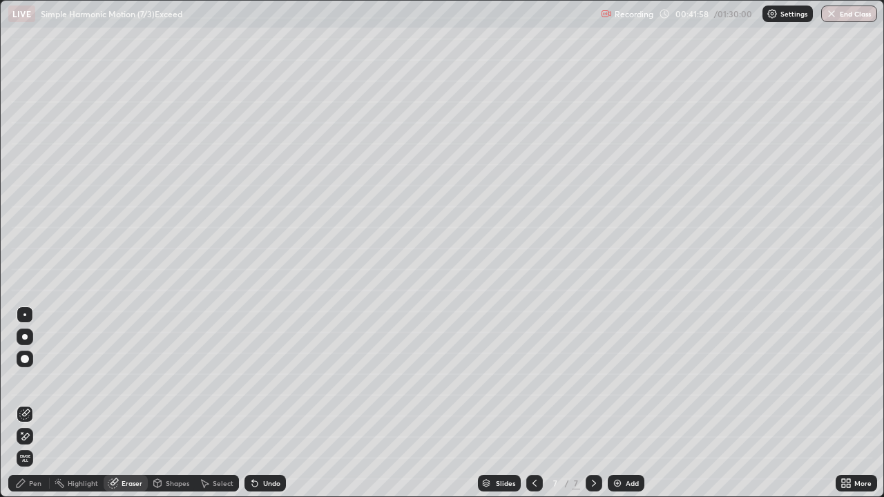
click at [31, 403] on div "Pen" at bounding box center [35, 483] width 12 height 7
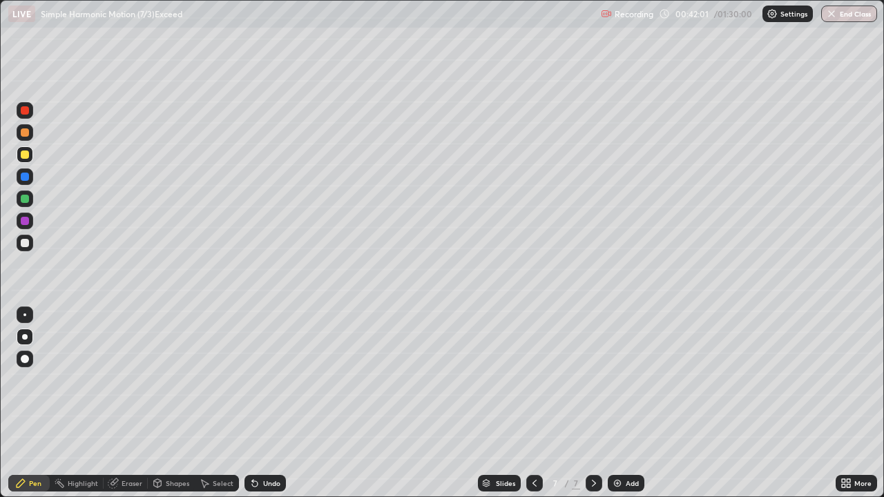
click at [24, 315] on div at bounding box center [24, 315] width 3 height 3
click at [26, 200] on div at bounding box center [25, 199] width 8 height 8
click at [19, 244] on div at bounding box center [25, 243] width 17 height 17
click at [26, 336] on div at bounding box center [25, 337] width 6 height 6
click at [27, 156] on div at bounding box center [25, 155] width 8 height 8
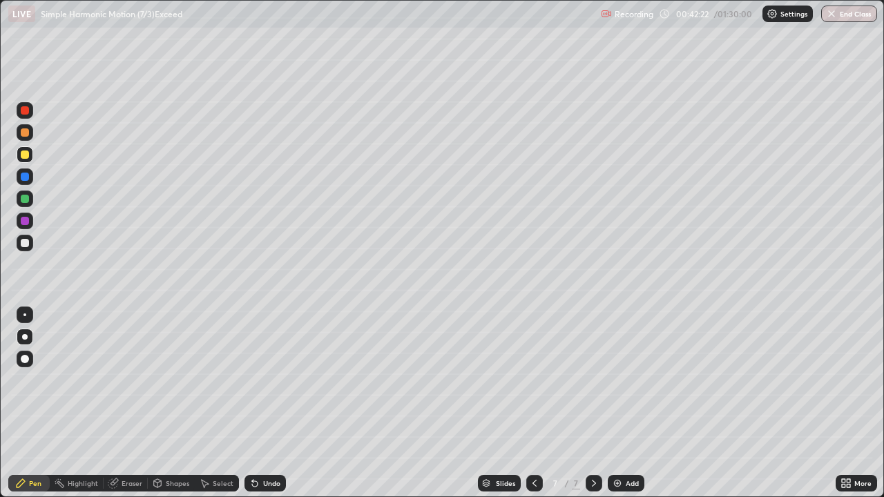
click at [265, 403] on div "Undo" at bounding box center [271, 483] width 17 height 7
click at [22, 244] on div at bounding box center [25, 243] width 8 height 8
click at [26, 155] on div at bounding box center [25, 155] width 8 height 8
click at [28, 244] on div at bounding box center [25, 243] width 8 height 8
click at [621, 403] on img at bounding box center [617, 483] width 11 height 11
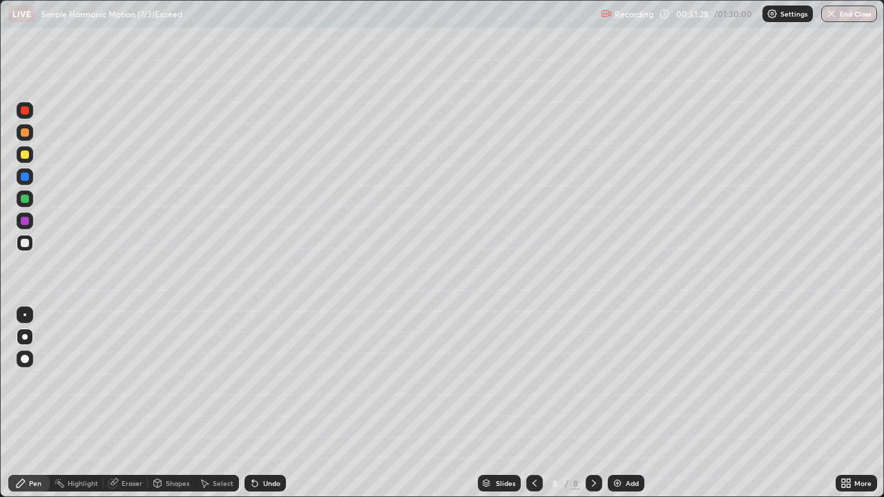
click at [167, 403] on div "Shapes" at bounding box center [177, 483] width 23 height 7
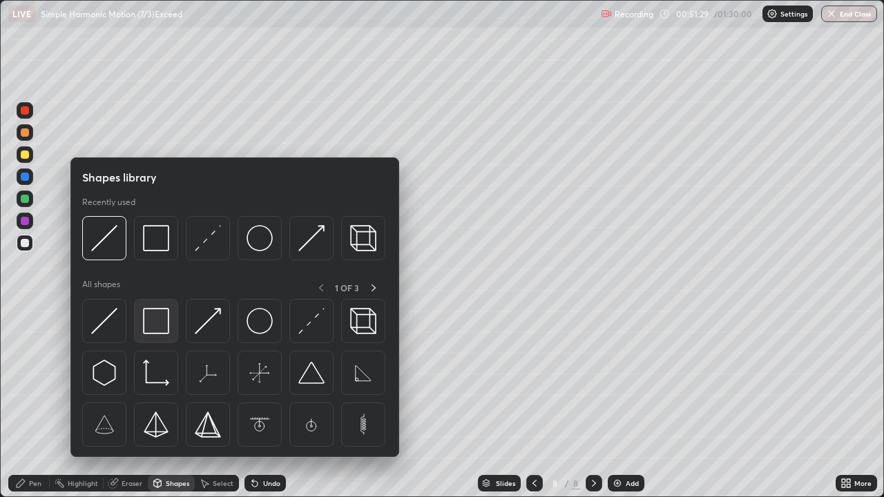
click at [152, 326] on img at bounding box center [156, 321] width 26 height 26
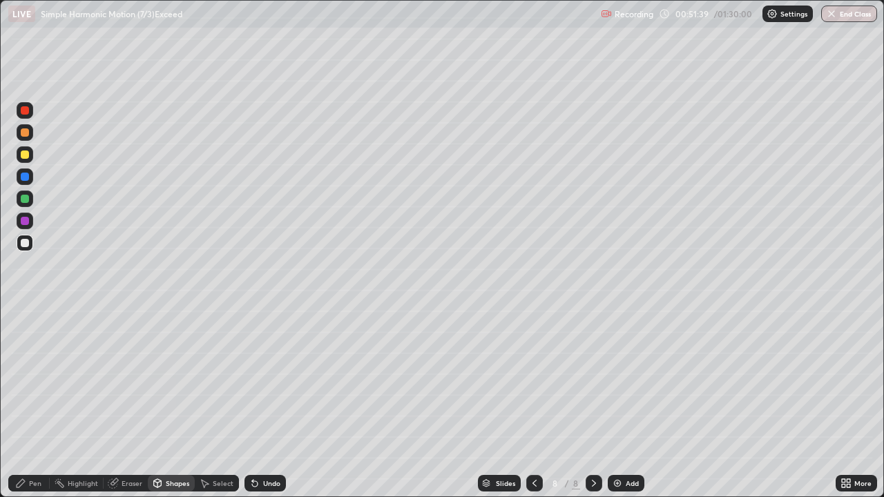
click at [164, 403] on div "Shapes" at bounding box center [171, 483] width 47 height 17
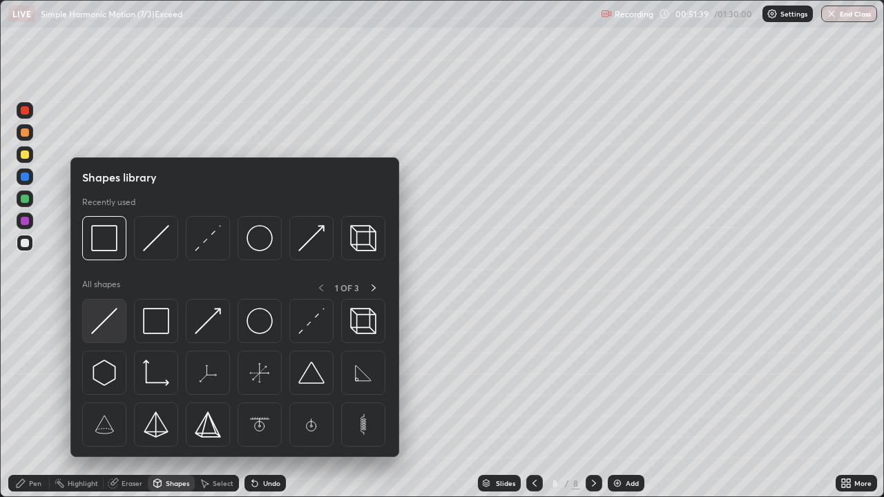
click at [107, 325] on img at bounding box center [104, 321] width 26 height 26
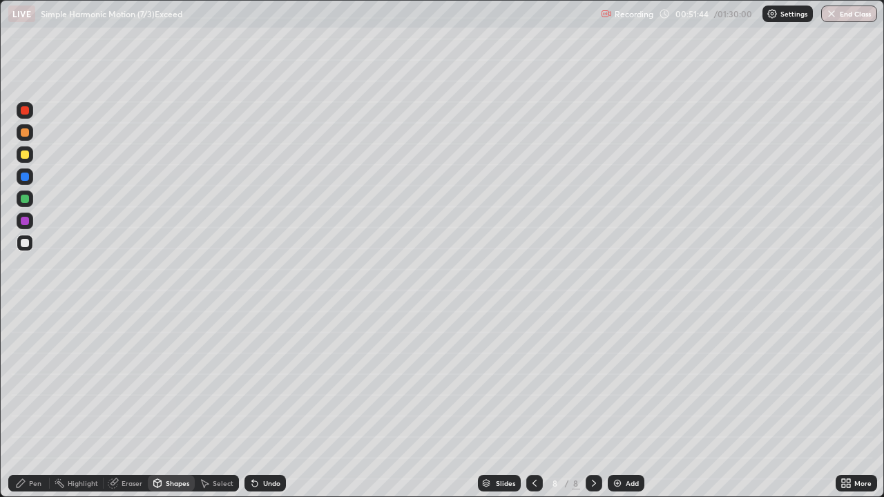
click at [263, 403] on div "Undo" at bounding box center [271, 483] width 17 height 7
click at [35, 403] on div "Pen" at bounding box center [35, 483] width 12 height 7
click at [25, 315] on div at bounding box center [24, 315] width 3 height 3
click at [26, 200] on div at bounding box center [25, 199] width 8 height 8
click at [22, 337] on div at bounding box center [25, 337] width 6 height 6
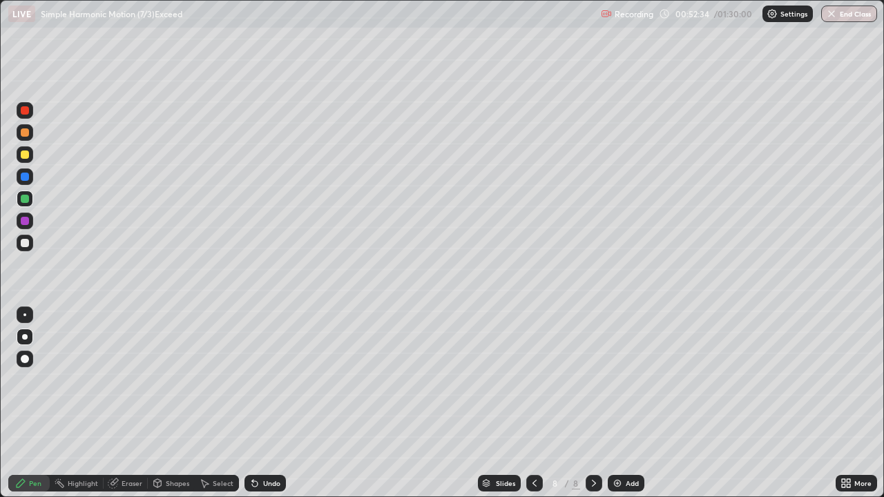
click at [24, 156] on div at bounding box center [25, 155] width 8 height 8
click at [25, 244] on div at bounding box center [25, 243] width 8 height 8
click at [267, 403] on div "Undo" at bounding box center [271, 483] width 17 height 7
click at [265, 403] on div "Undo" at bounding box center [271, 483] width 17 height 7
click at [268, 403] on div "Undo" at bounding box center [271, 483] width 17 height 7
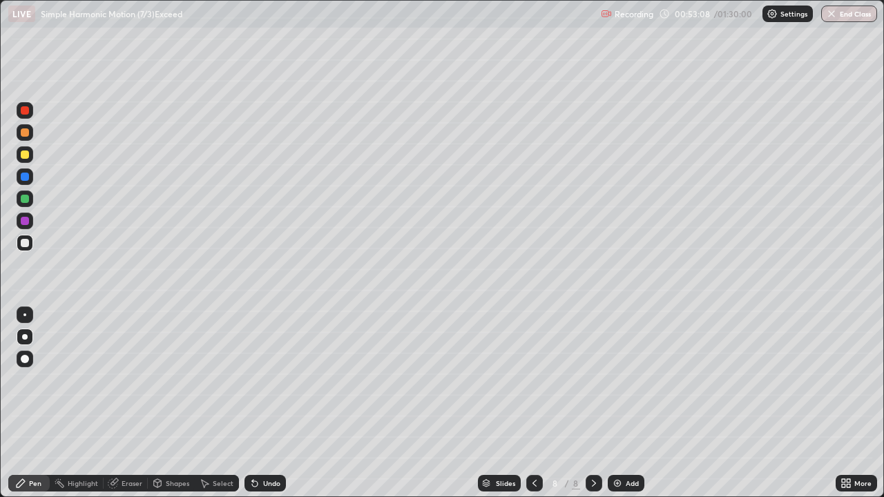
click at [271, 403] on div "Undo" at bounding box center [271, 483] width 17 height 7
click at [272, 403] on div "Undo" at bounding box center [271, 483] width 17 height 7
click at [273, 403] on div "Undo" at bounding box center [271, 483] width 17 height 7
click at [269, 403] on div "Undo" at bounding box center [271, 483] width 17 height 7
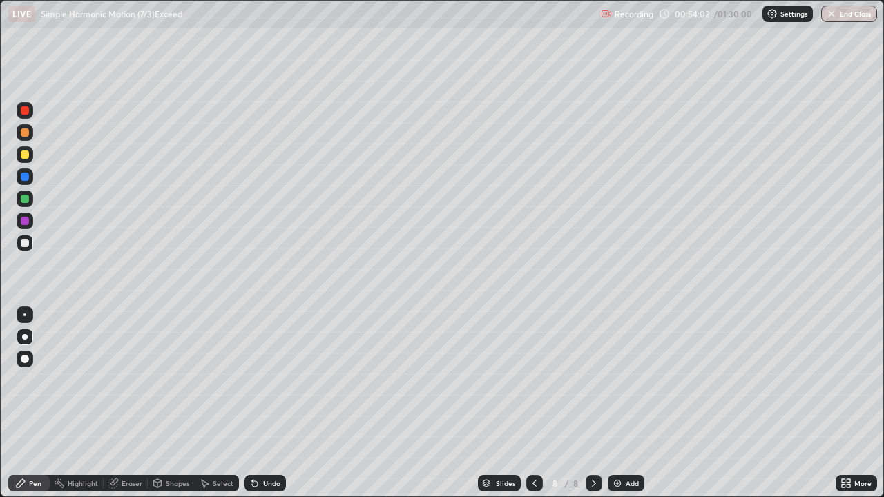
click at [21, 223] on div at bounding box center [25, 221] width 8 height 8
click at [23, 239] on div at bounding box center [25, 243] width 8 height 8
click at [26, 200] on div at bounding box center [25, 199] width 8 height 8
click at [21, 244] on div at bounding box center [25, 243] width 8 height 8
click at [135, 403] on div "Eraser" at bounding box center [132, 483] width 21 height 7
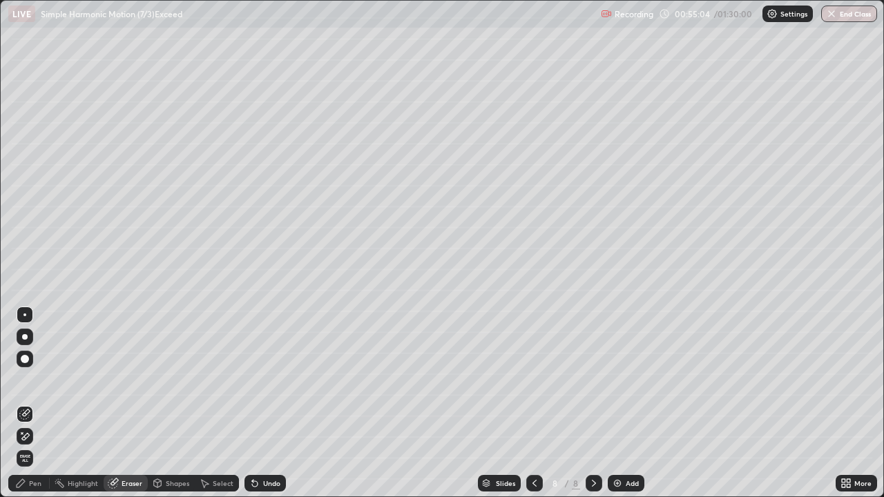
click at [34, 403] on div "Pen" at bounding box center [35, 483] width 12 height 7
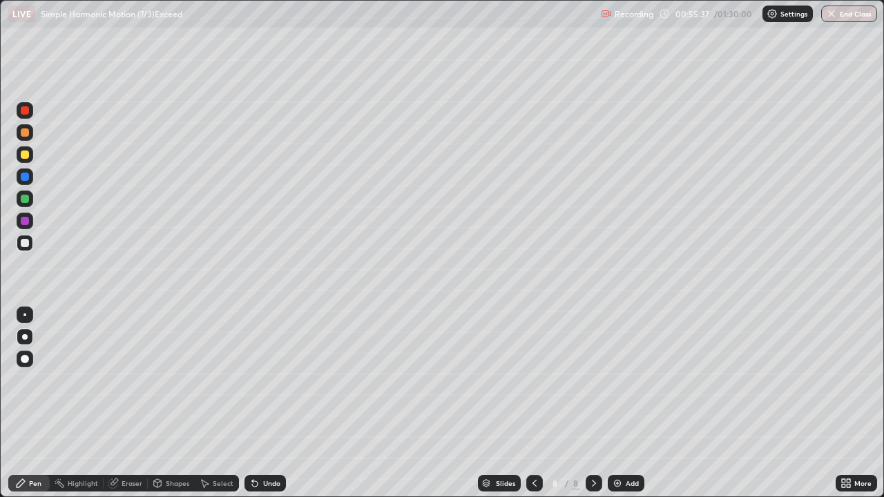
click at [258, 403] on div "Undo" at bounding box center [264, 483] width 41 height 17
click at [266, 403] on div "Undo" at bounding box center [271, 483] width 17 height 7
click at [166, 403] on div "Shapes" at bounding box center [177, 483] width 23 height 7
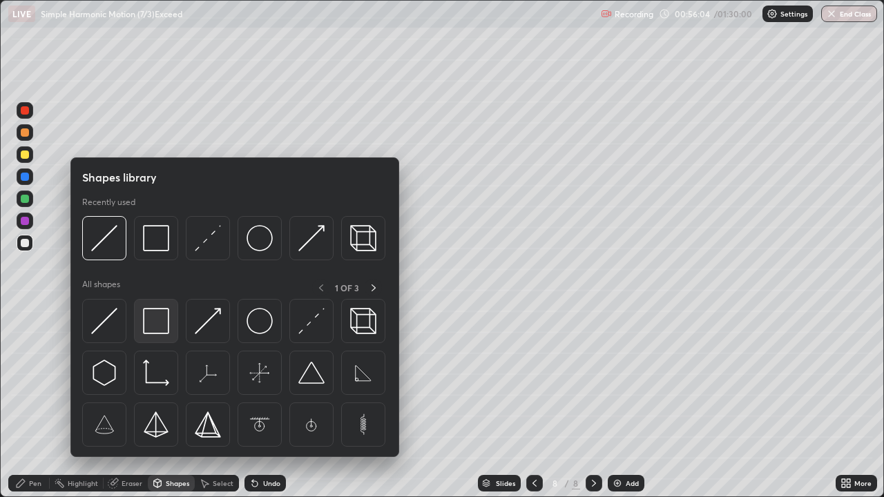
click at [153, 322] on img at bounding box center [156, 321] width 26 height 26
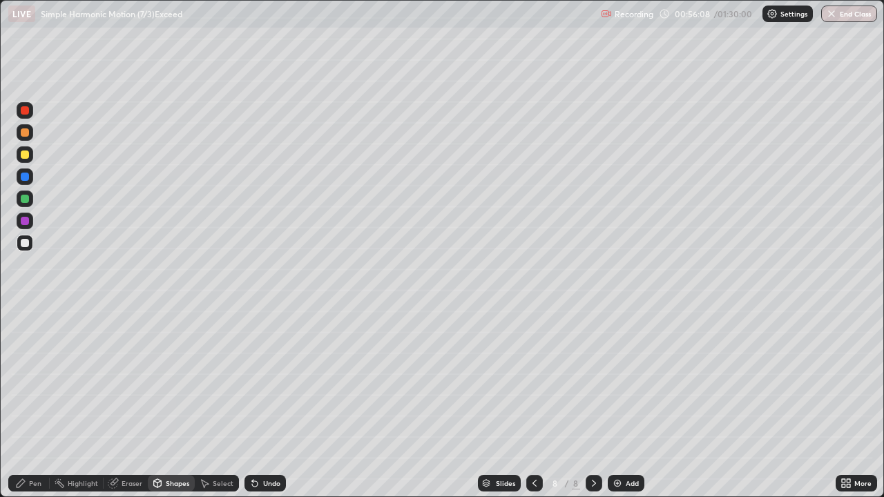
click at [28, 403] on div "Pen" at bounding box center [28, 483] width 41 height 17
click at [26, 198] on div at bounding box center [25, 199] width 8 height 8
click at [618, 403] on img at bounding box center [617, 483] width 11 height 11
click at [28, 154] on div at bounding box center [25, 155] width 8 height 8
click at [168, 403] on div "Shapes" at bounding box center [177, 483] width 23 height 7
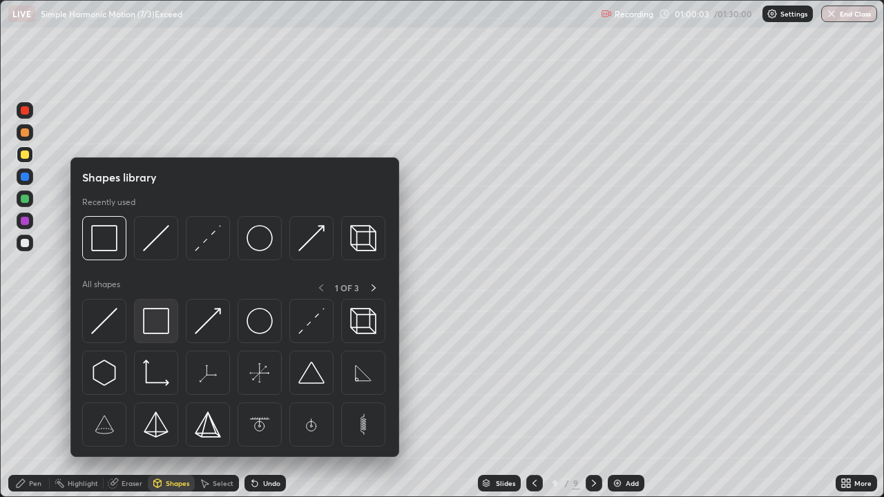
click at [166, 321] on img at bounding box center [156, 321] width 26 height 26
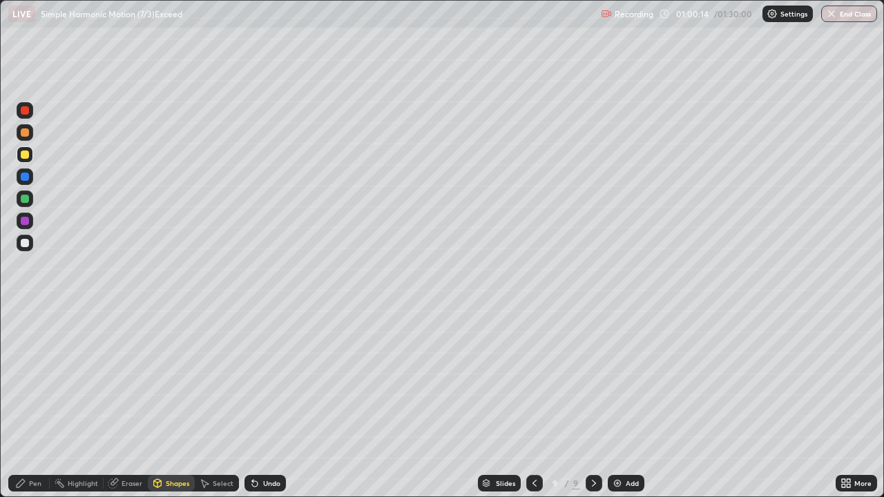
click at [167, 403] on div "Shapes" at bounding box center [177, 483] width 23 height 7
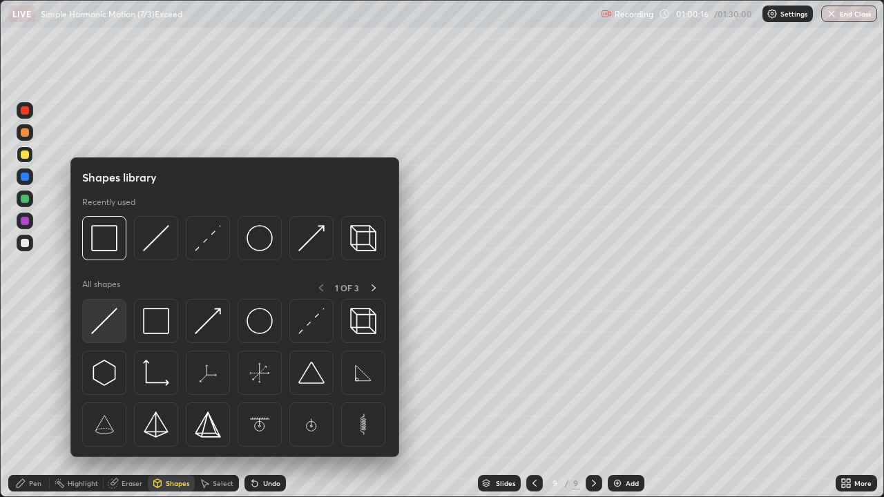
click at [107, 320] on img at bounding box center [104, 321] width 26 height 26
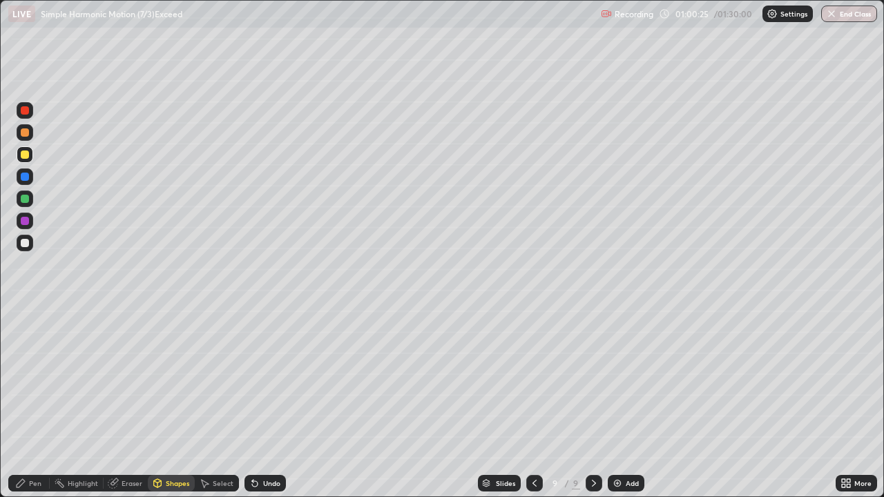
click at [165, 403] on div "Shapes" at bounding box center [171, 483] width 47 height 17
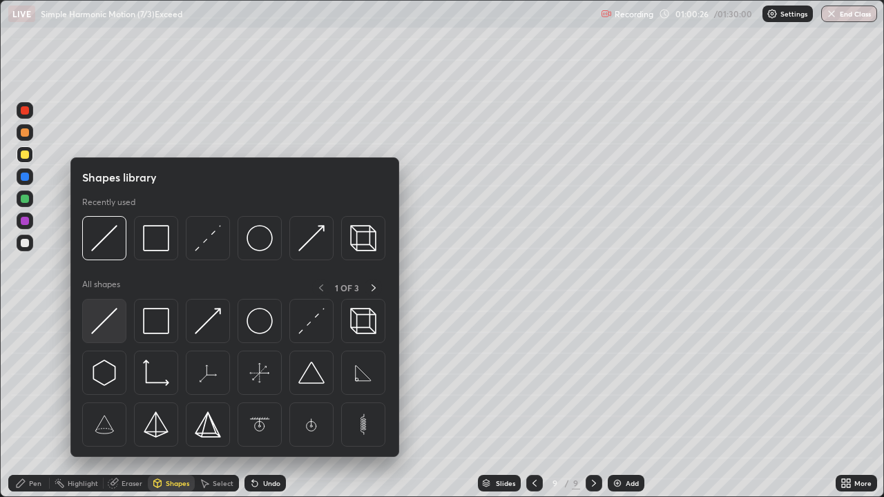
click at [106, 330] on img at bounding box center [104, 321] width 26 height 26
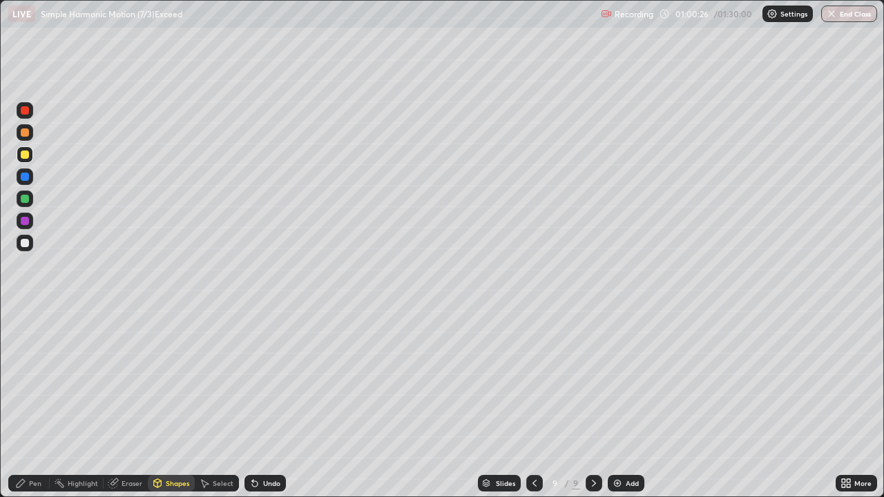
click at [24, 202] on div at bounding box center [25, 199] width 8 height 8
click at [166, 403] on div "Shapes" at bounding box center [177, 483] width 23 height 7
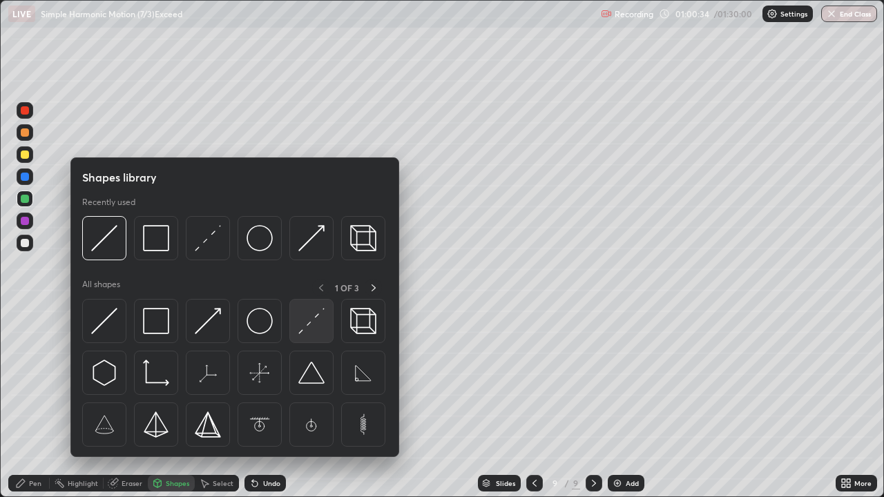
click at [309, 328] on img at bounding box center [311, 321] width 26 height 26
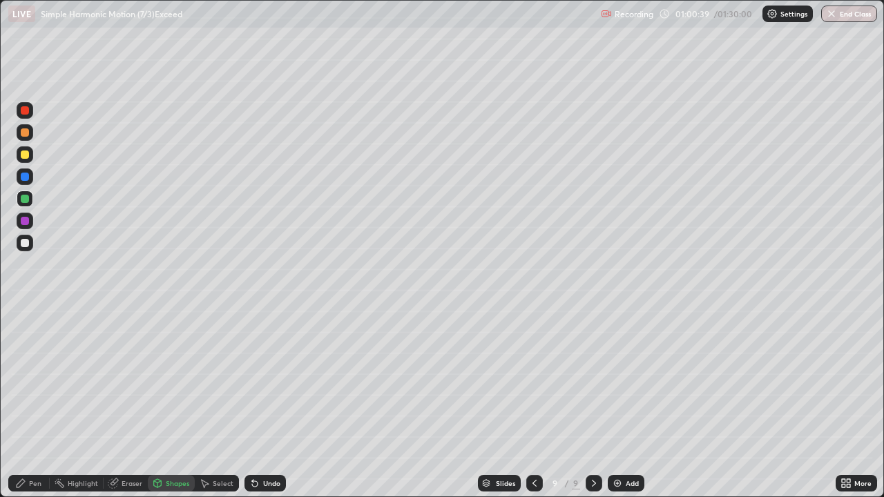
click at [37, 403] on div "Pen" at bounding box center [35, 483] width 12 height 7
click at [23, 242] on div at bounding box center [25, 243] width 8 height 8
click at [26, 200] on div at bounding box center [25, 199] width 8 height 8
click at [28, 156] on div at bounding box center [25, 155] width 8 height 8
click at [25, 315] on div at bounding box center [24, 315] width 3 height 3
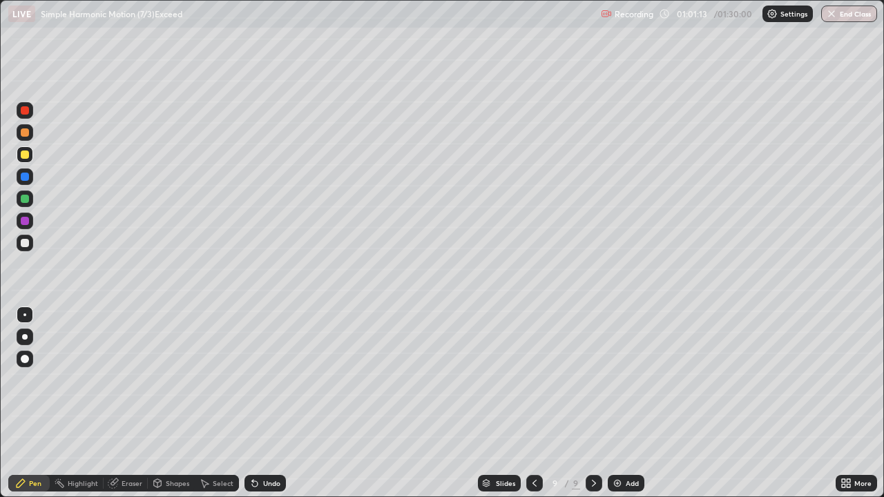
click at [26, 201] on div at bounding box center [25, 199] width 8 height 8
click at [23, 242] on div at bounding box center [25, 243] width 8 height 8
click at [22, 336] on div at bounding box center [25, 337] width 6 height 6
click at [263, 403] on div "Undo" at bounding box center [271, 483] width 17 height 7
click at [258, 403] on div "Undo" at bounding box center [264, 483] width 41 height 17
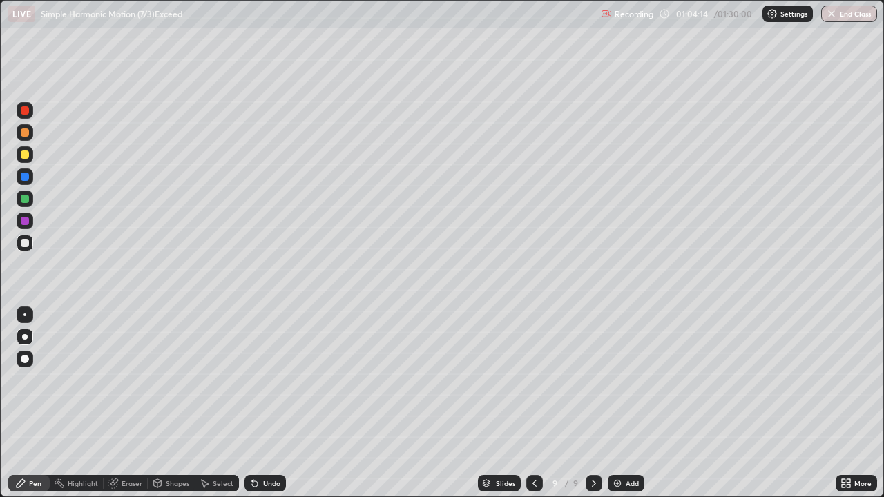
click at [260, 403] on div "Undo" at bounding box center [264, 483] width 41 height 17
click at [262, 403] on div "Undo" at bounding box center [264, 483] width 41 height 17
click at [218, 403] on div "Select" at bounding box center [217, 483] width 44 height 17
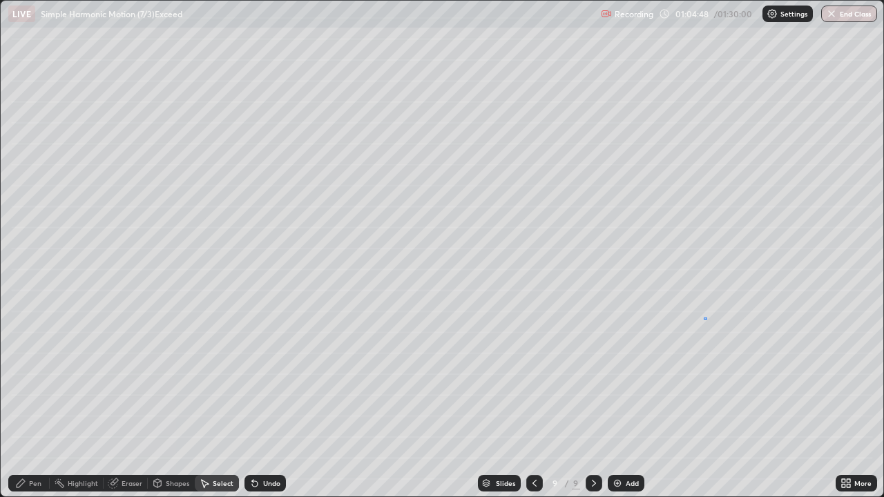
click at [704, 318] on div "0 ° Undo Copy Duplicate Duplicate to new slide Delete" at bounding box center [442, 249] width 883 height 496
click at [37, 403] on div "Pen" at bounding box center [35, 483] width 12 height 7
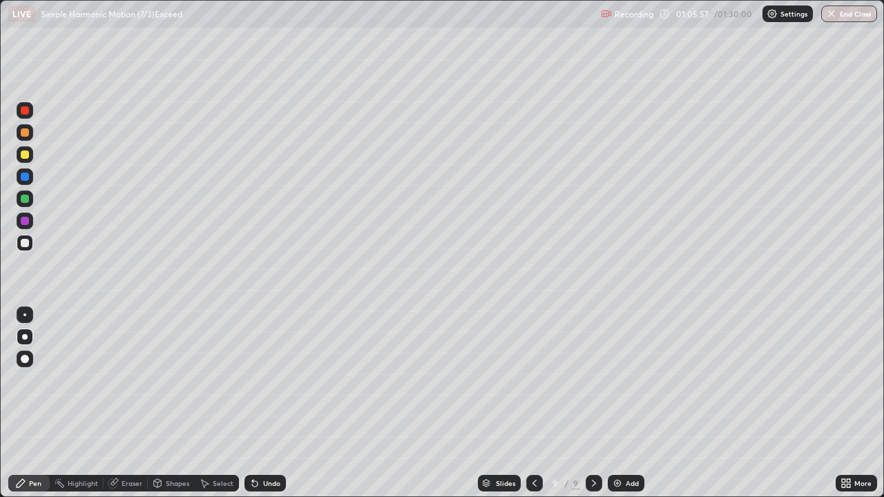
click at [119, 403] on div "Eraser" at bounding box center [126, 483] width 44 height 17
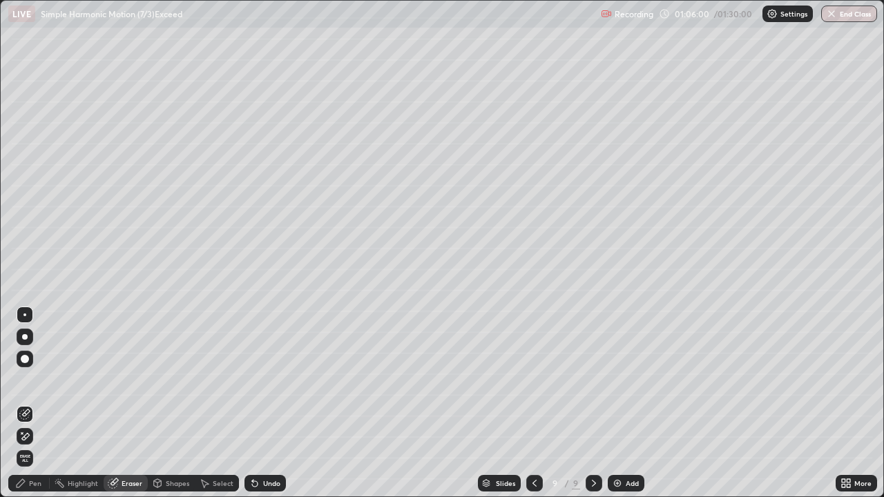
click at [31, 403] on div "Pen" at bounding box center [35, 483] width 12 height 7
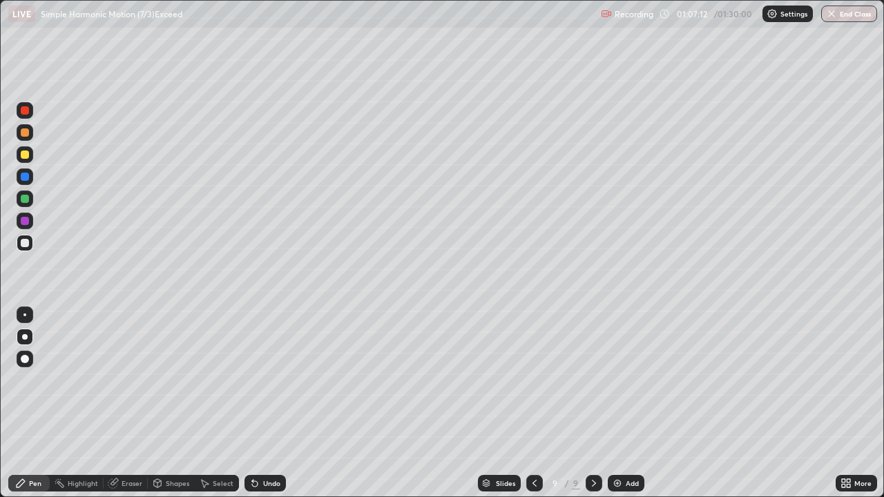
click at [26, 155] on div at bounding box center [25, 155] width 8 height 8
click at [22, 221] on div at bounding box center [25, 221] width 8 height 8
click at [618, 403] on img at bounding box center [617, 483] width 11 height 11
click at [28, 157] on div at bounding box center [25, 154] width 17 height 17
click at [168, 403] on div "Shapes" at bounding box center [177, 483] width 23 height 7
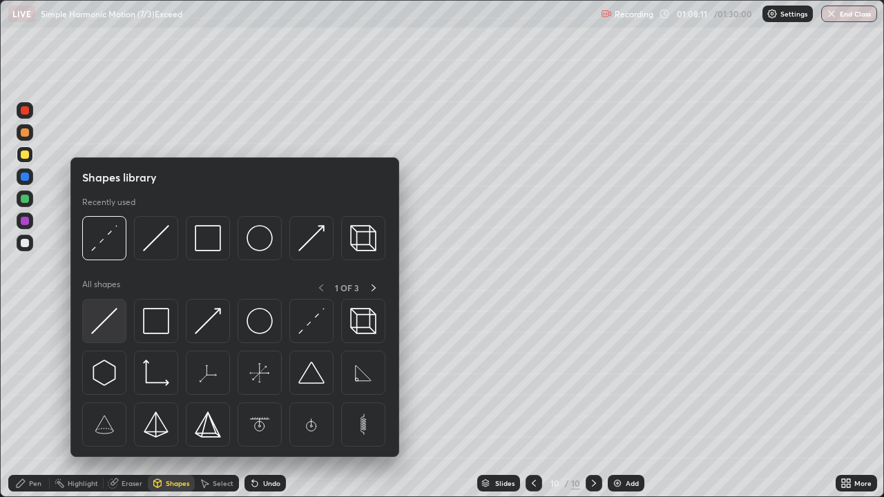
click at [112, 322] on img at bounding box center [104, 321] width 26 height 26
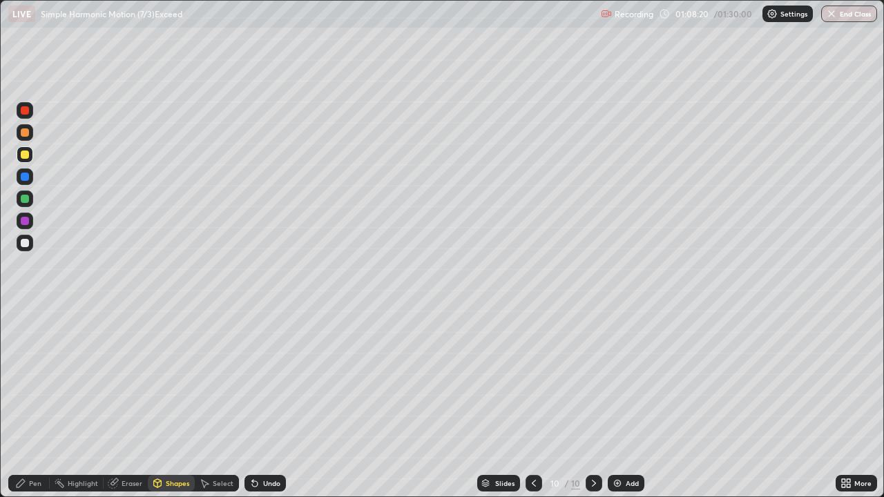
click at [267, 403] on div "Undo" at bounding box center [271, 483] width 17 height 7
click at [170, 403] on div "Shapes" at bounding box center [177, 483] width 23 height 7
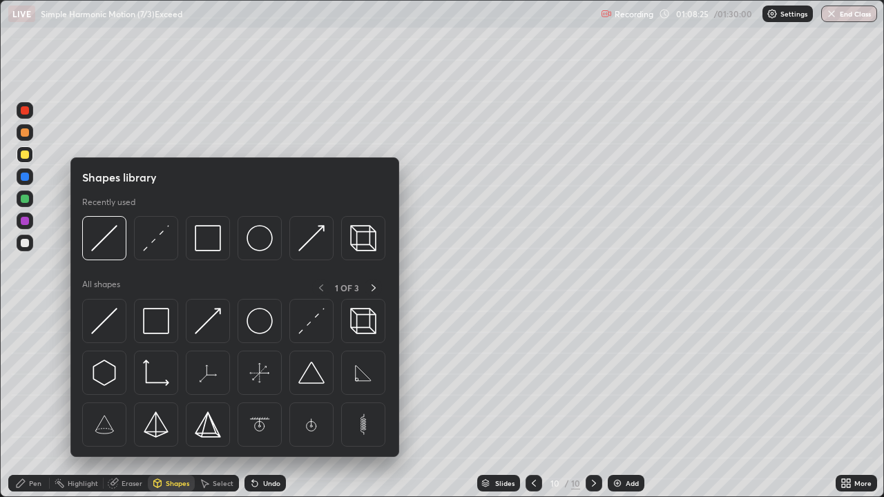
click at [30, 403] on div "Pen" at bounding box center [35, 483] width 12 height 7
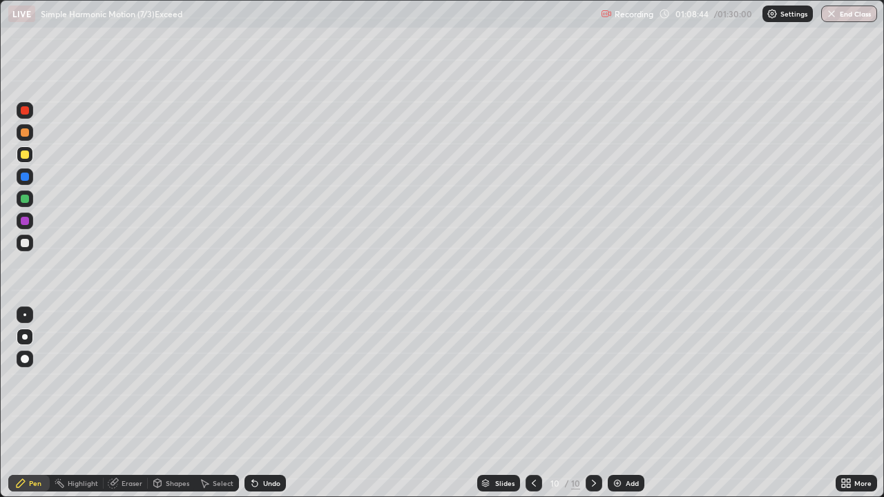
click at [130, 403] on div "Eraser" at bounding box center [132, 483] width 21 height 7
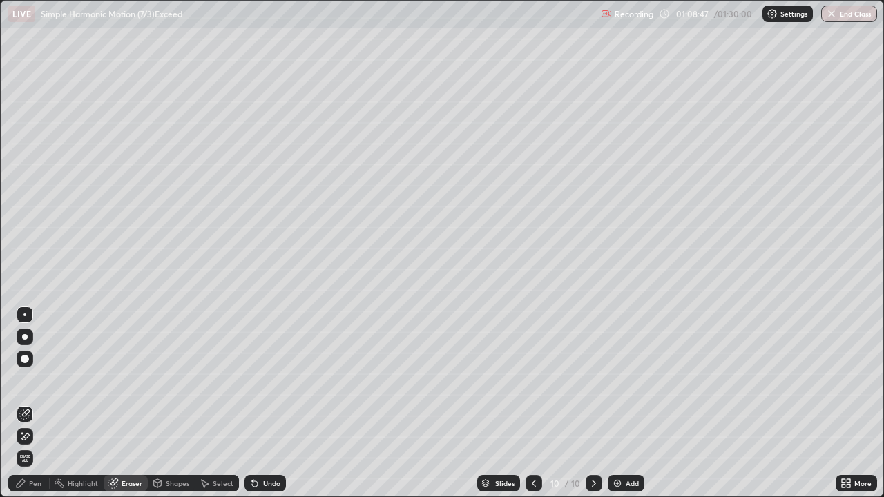
click at [35, 403] on div "Pen" at bounding box center [35, 483] width 12 height 7
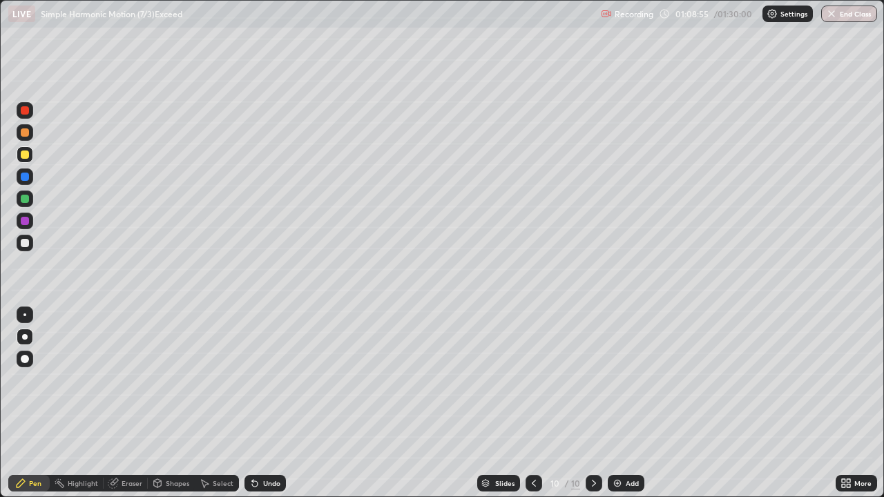
click at [264, 403] on div "Undo" at bounding box center [264, 483] width 41 height 17
click at [23, 316] on div at bounding box center [24, 315] width 3 height 3
click at [28, 155] on div at bounding box center [25, 155] width 8 height 8
click at [25, 337] on div at bounding box center [25, 337] width 6 height 6
click at [25, 200] on div at bounding box center [25, 199] width 8 height 8
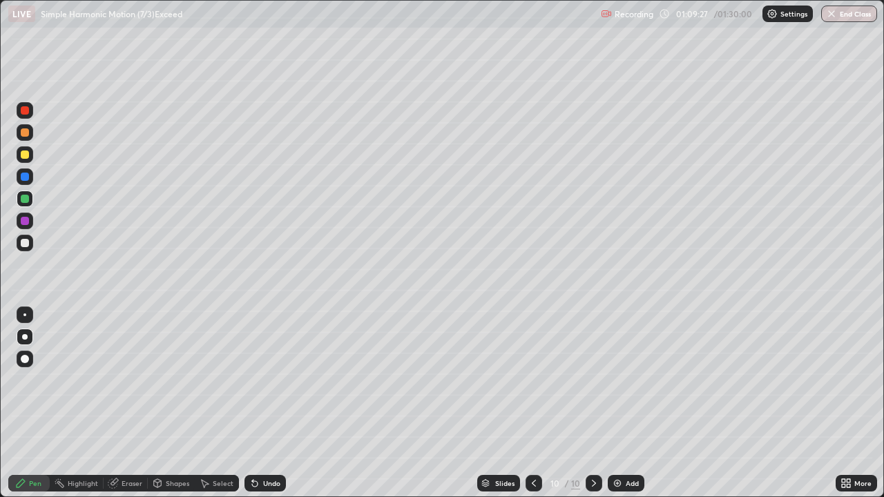
click at [263, 403] on div "Undo" at bounding box center [271, 483] width 17 height 7
click at [268, 403] on div "Undo" at bounding box center [271, 483] width 17 height 7
click at [269, 403] on div "Undo" at bounding box center [271, 483] width 17 height 7
click at [267, 403] on div "Undo" at bounding box center [264, 483] width 41 height 17
click at [26, 156] on div at bounding box center [25, 155] width 8 height 8
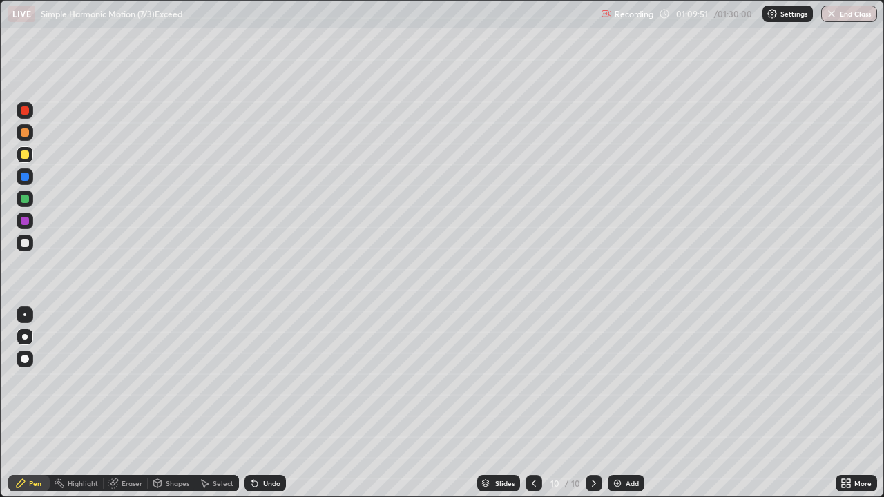
click at [25, 199] on div at bounding box center [25, 199] width 8 height 8
click at [25, 244] on div at bounding box center [25, 243] width 8 height 8
click at [24, 200] on div at bounding box center [25, 199] width 8 height 8
click at [23, 220] on div at bounding box center [25, 221] width 8 height 8
click at [22, 243] on div at bounding box center [25, 243] width 8 height 8
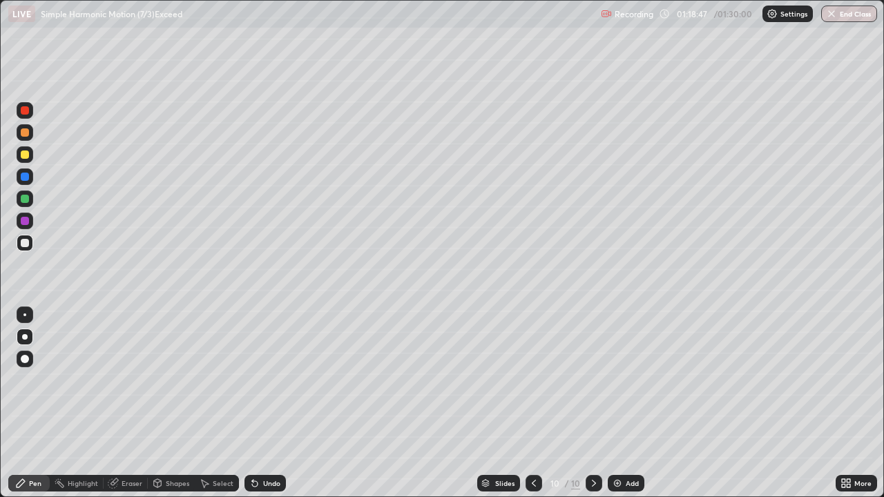
click at [263, 403] on div "Undo" at bounding box center [271, 483] width 17 height 7
click at [259, 403] on div "Undo" at bounding box center [264, 483] width 41 height 17
click at [263, 403] on div "Undo" at bounding box center [271, 483] width 17 height 7
click at [257, 403] on icon at bounding box center [254, 483] width 11 height 11
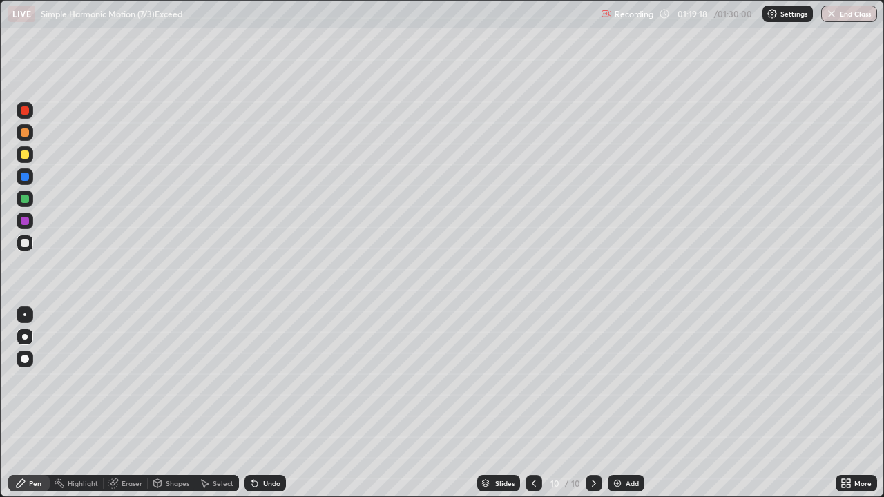
click at [26, 199] on div at bounding box center [25, 199] width 8 height 8
click at [272, 403] on div "Undo" at bounding box center [271, 483] width 17 height 7
click at [117, 403] on icon at bounding box center [113, 483] width 11 height 11
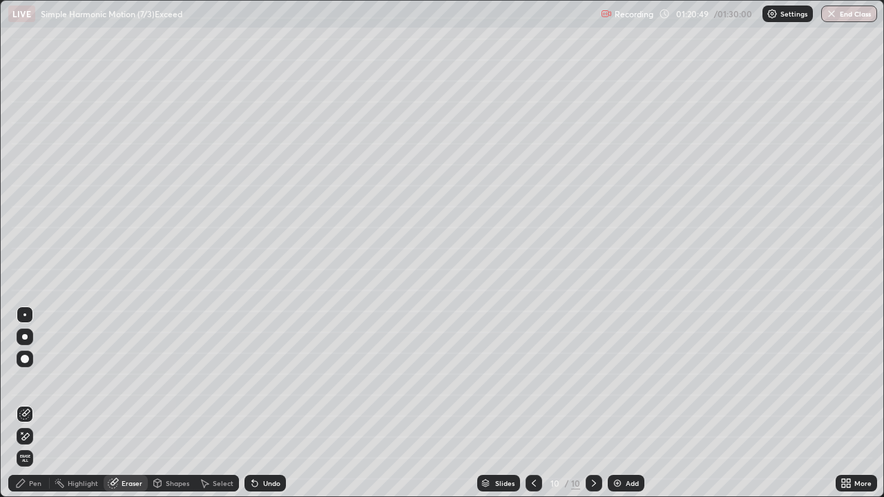
click at [32, 403] on div "Pen" at bounding box center [35, 483] width 12 height 7
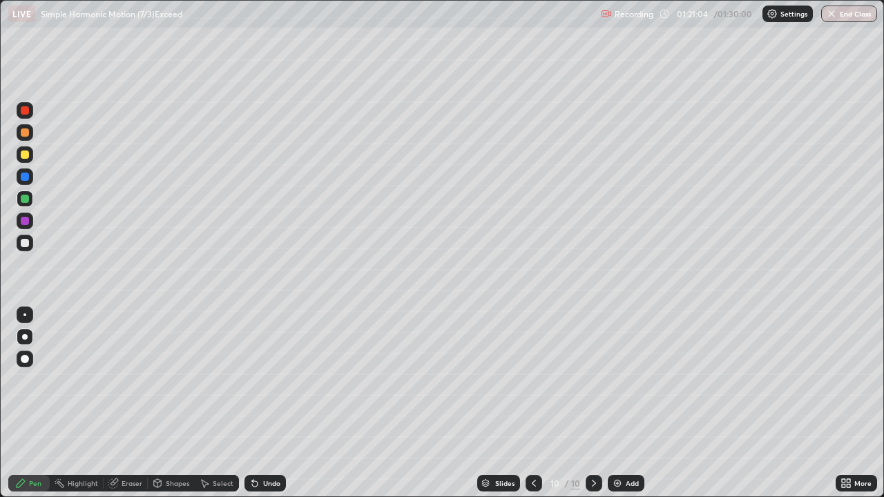
click at [120, 403] on div "Eraser" at bounding box center [126, 483] width 44 height 17
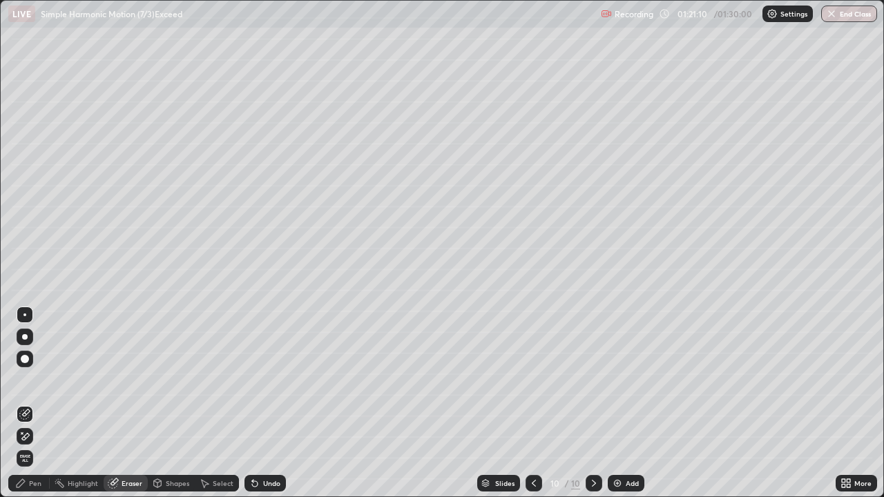
click at [25, 403] on icon at bounding box center [20, 483] width 11 height 11
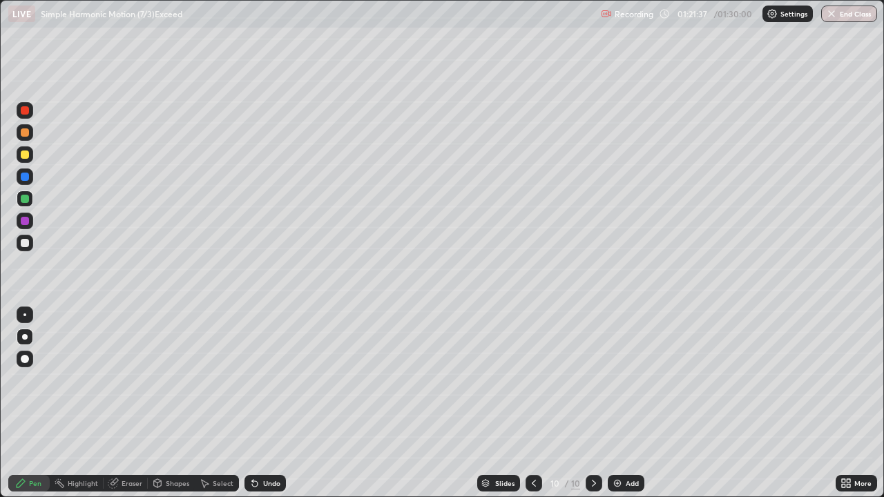
click at [122, 403] on div "Eraser" at bounding box center [132, 483] width 21 height 7
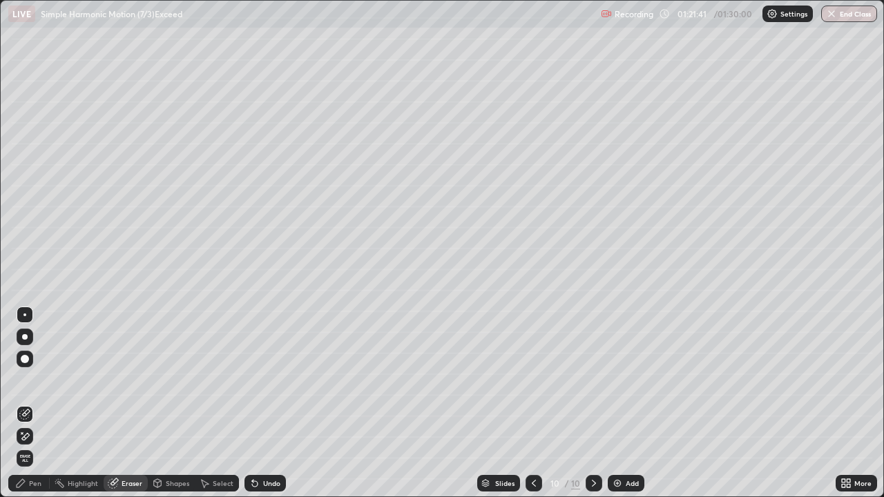
click at [25, 403] on icon at bounding box center [20, 483] width 11 height 11
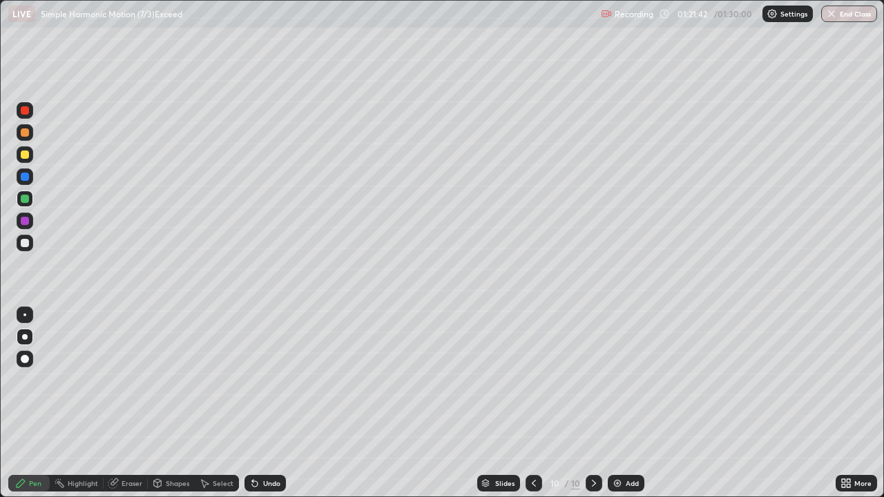
click at [19, 249] on div at bounding box center [25, 243] width 17 height 17
click at [26, 249] on div at bounding box center [25, 243] width 17 height 17
click at [122, 403] on div "Eraser" at bounding box center [132, 483] width 21 height 7
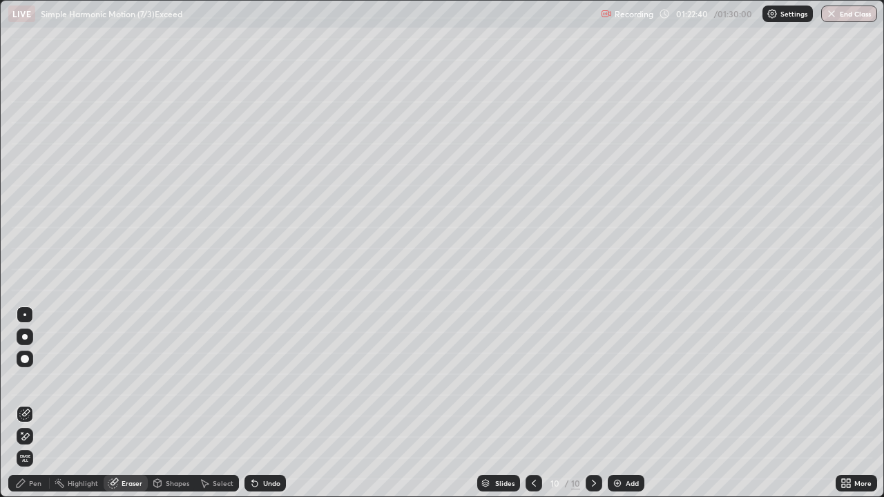
click at [35, 403] on div "Pen" at bounding box center [35, 483] width 12 height 7
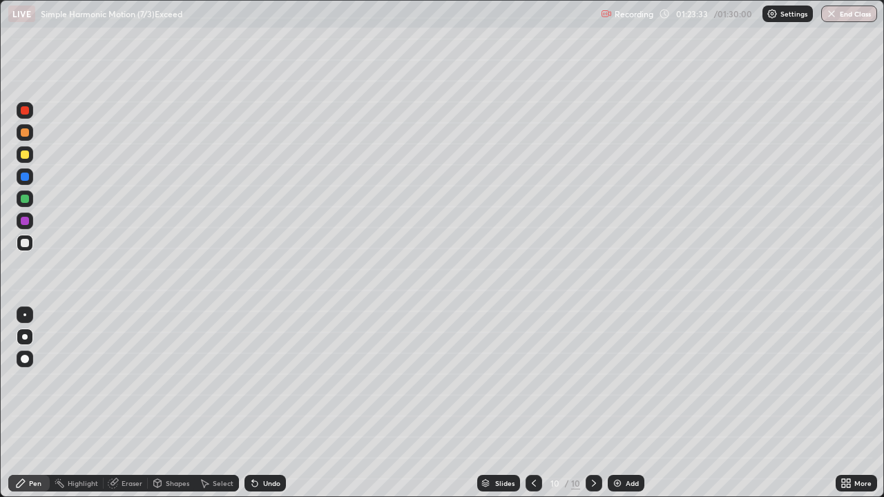
click at [122, 403] on div "Eraser" at bounding box center [132, 483] width 21 height 7
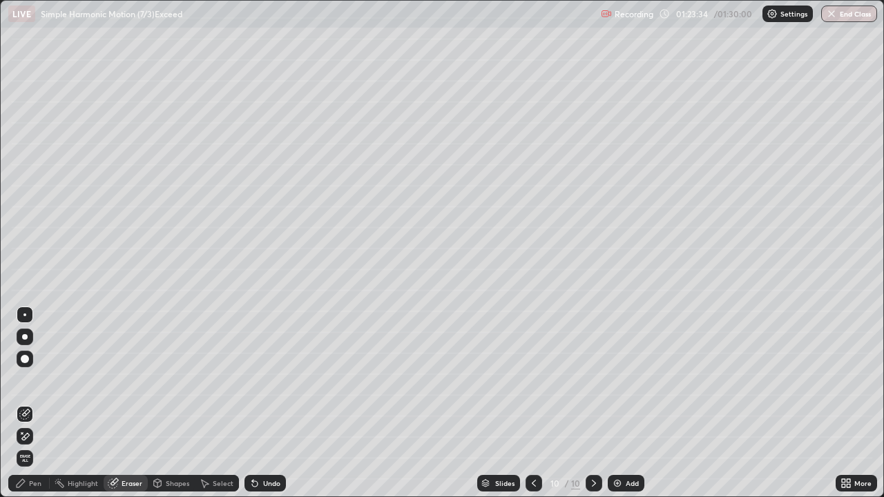
click at [28, 403] on icon at bounding box center [24, 437] width 11 height 12
click at [35, 403] on div "Pen" at bounding box center [35, 483] width 12 height 7
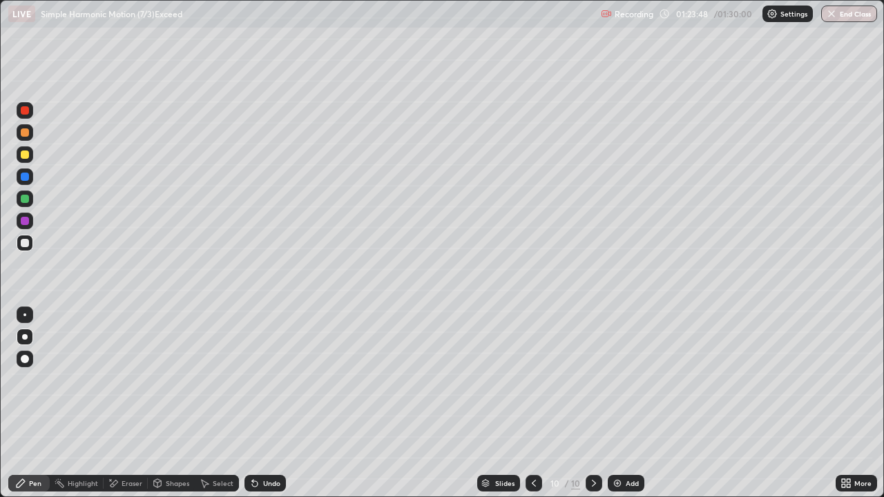
click at [177, 403] on div "Shapes" at bounding box center [177, 483] width 23 height 7
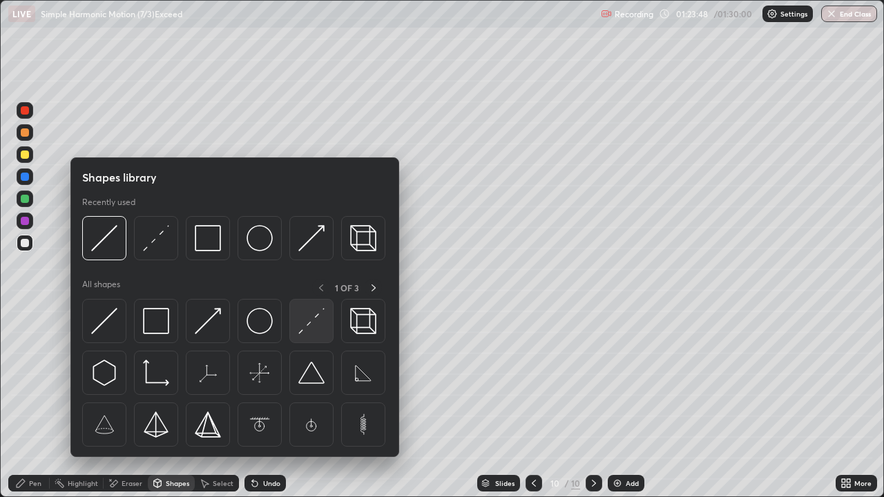
click at [305, 329] on img at bounding box center [311, 321] width 26 height 26
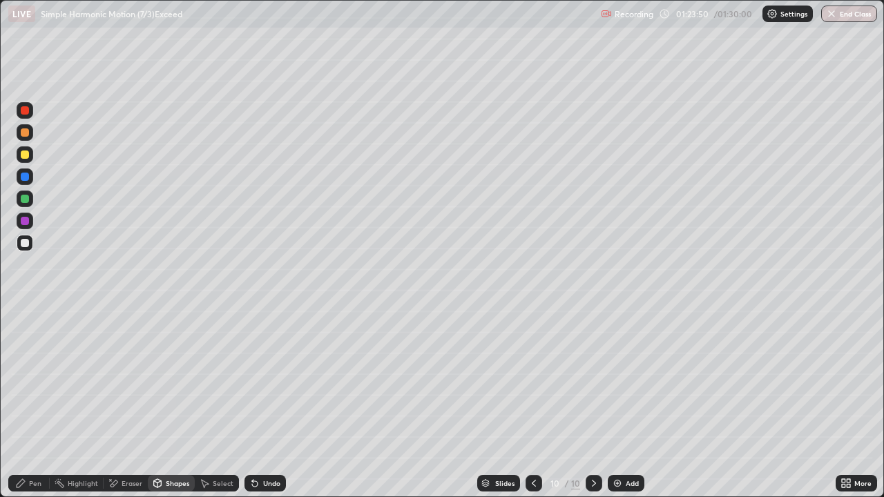
click at [26, 153] on div at bounding box center [25, 155] width 8 height 8
click at [30, 133] on div at bounding box center [25, 132] width 17 height 17
click at [22, 242] on div at bounding box center [25, 243] width 8 height 8
click at [264, 403] on div "Undo" at bounding box center [271, 483] width 17 height 7
click at [258, 403] on div "Undo" at bounding box center [264, 483] width 41 height 17
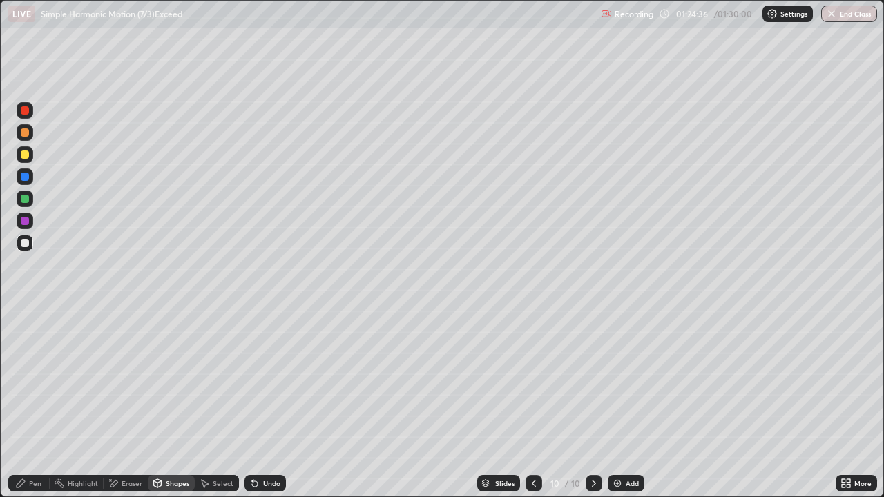
click at [180, 403] on div "Shapes" at bounding box center [177, 483] width 23 height 7
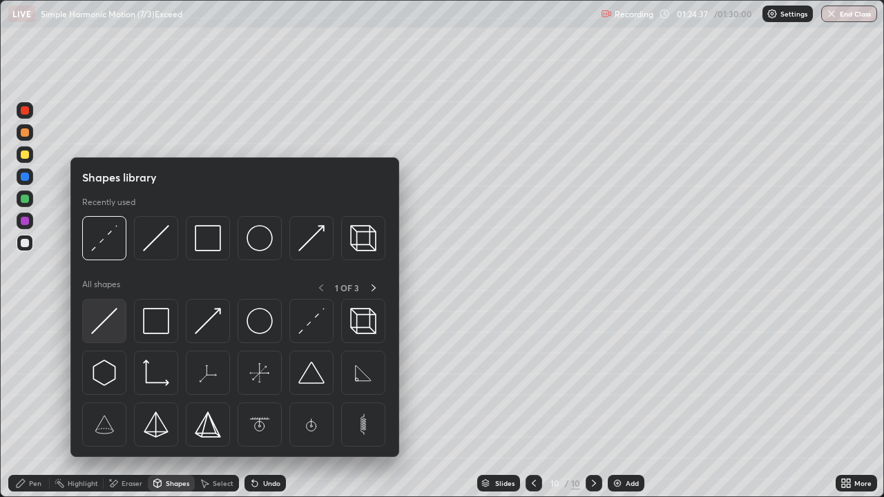
click at [116, 326] on img at bounding box center [104, 321] width 26 height 26
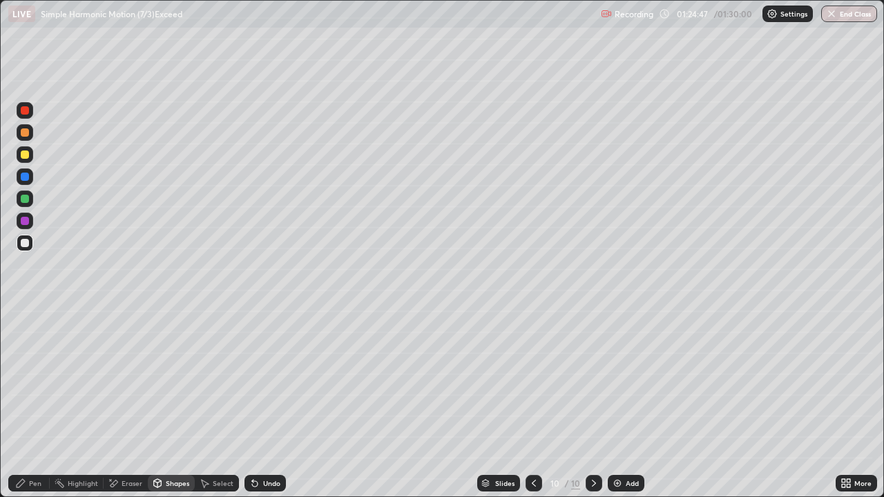
click at [177, 403] on div "Shapes" at bounding box center [177, 483] width 23 height 7
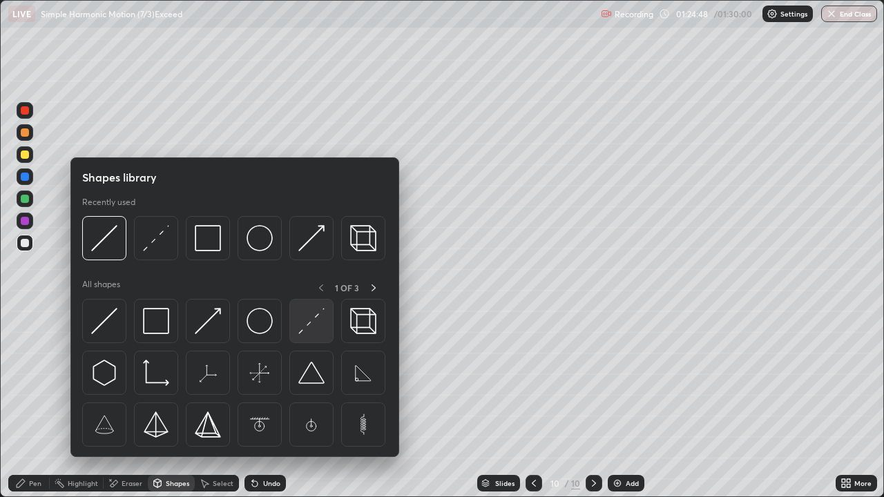
click at [308, 327] on img at bounding box center [311, 321] width 26 height 26
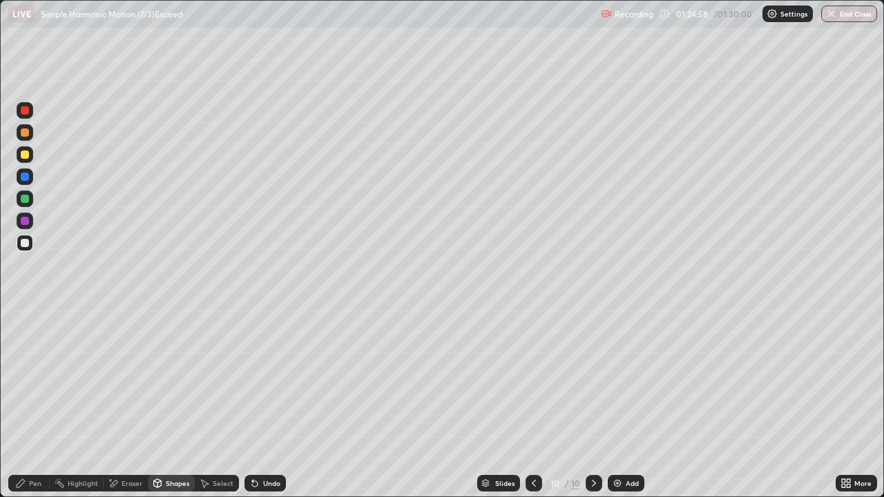
click at [26, 403] on icon at bounding box center [20, 483] width 11 height 11
click at [25, 315] on div at bounding box center [24, 315] width 3 height 3
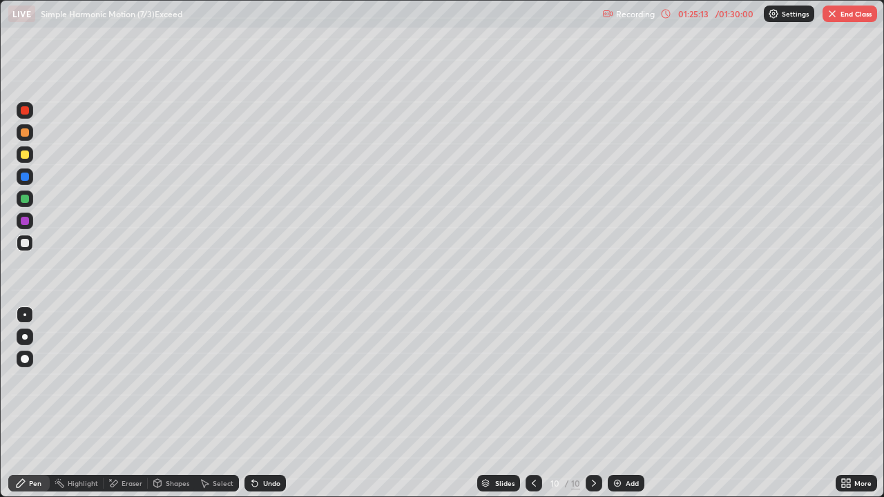
click at [26, 201] on div at bounding box center [25, 199] width 8 height 8
click at [23, 200] on div at bounding box center [25, 199] width 8 height 8
click at [24, 337] on div at bounding box center [25, 337] width 6 height 6
click at [263, 403] on div "Undo" at bounding box center [271, 483] width 17 height 7
click at [26, 155] on div at bounding box center [25, 155] width 8 height 8
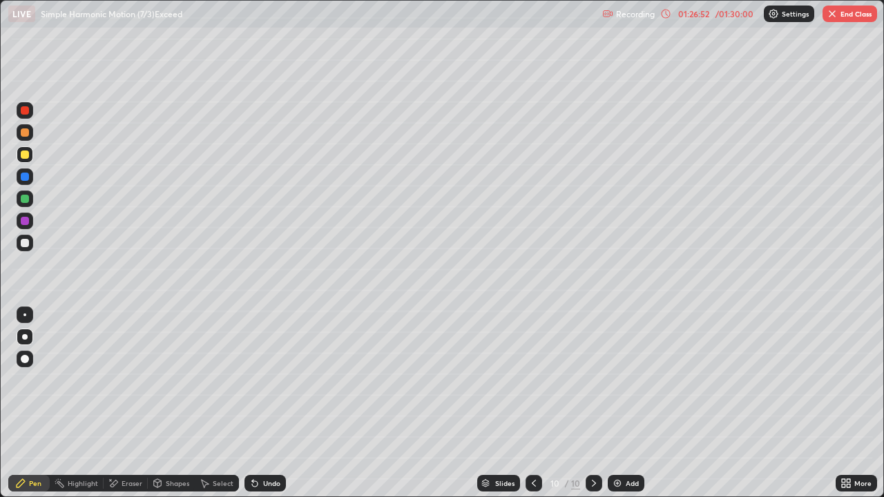
click at [269, 403] on div "Undo" at bounding box center [271, 483] width 17 height 7
click at [266, 403] on div "Undo" at bounding box center [264, 483] width 41 height 17
click at [271, 403] on div "Undo" at bounding box center [264, 483] width 41 height 17
click at [26, 221] on div at bounding box center [25, 221] width 8 height 8
click at [259, 403] on div "Undo" at bounding box center [264, 483] width 41 height 17
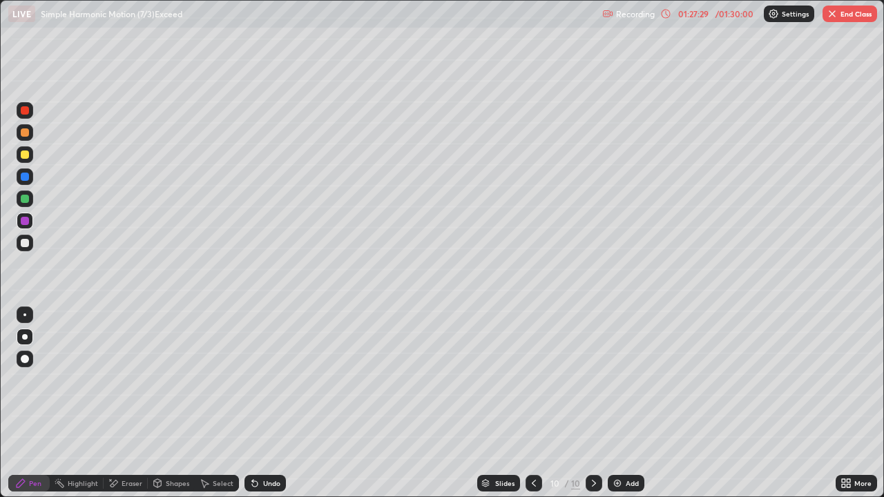
click at [265, 403] on div "Undo" at bounding box center [271, 483] width 17 height 7
click at [262, 403] on div "Undo" at bounding box center [264, 483] width 41 height 17
click at [265, 403] on div "Undo" at bounding box center [264, 483] width 41 height 17
click at [26, 239] on div at bounding box center [25, 243] width 8 height 8
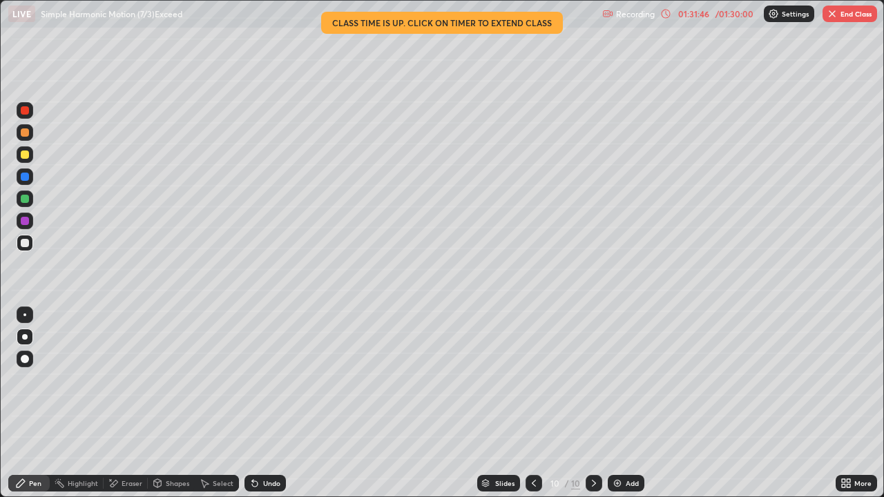
click at [715, 15] on div "/ 01:30:00" at bounding box center [734, 14] width 43 height 8
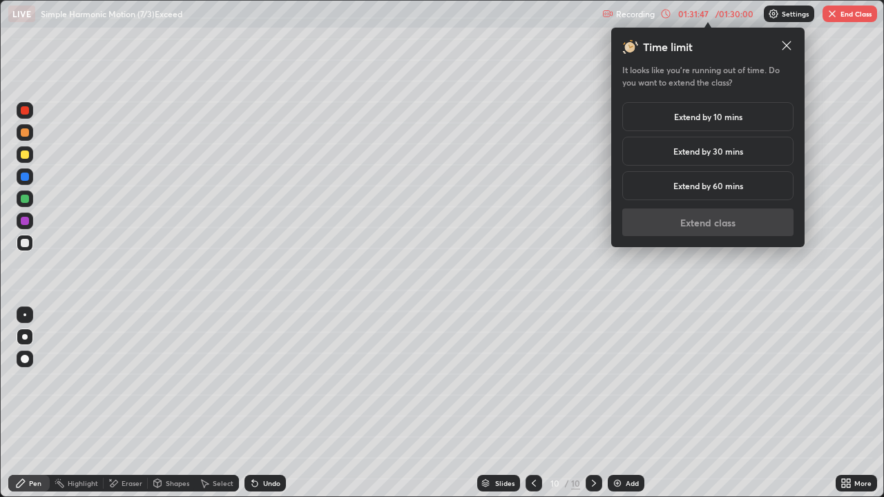
click at [723, 114] on h5 "Extend by 10 mins" at bounding box center [708, 116] width 68 height 12
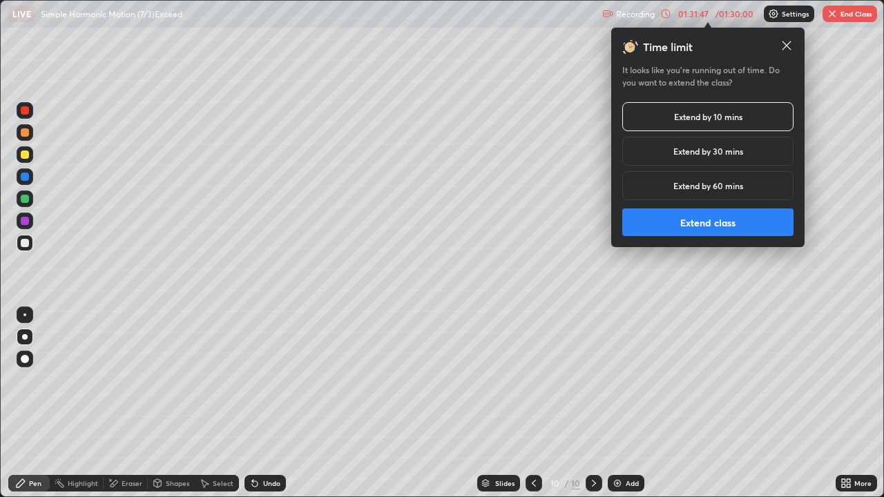
click at [707, 224] on button "Extend class" at bounding box center [707, 223] width 171 height 28
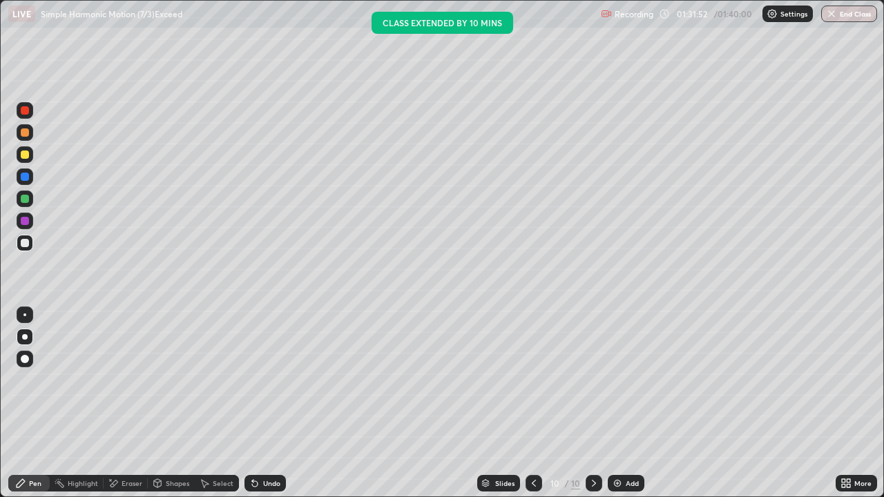
click at [626, 403] on div "Add" at bounding box center [632, 483] width 13 height 7
click at [533, 403] on icon at bounding box center [534, 483] width 11 height 11
click at [624, 403] on div "Add" at bounding box center [626, 483] width 37 height 17
click at [31, 156] on div at bounding box center [25, 154] width 17 height 17
click at [166, 403] on div "Shapes" at bounding box center [177, 483] width 23 height 7
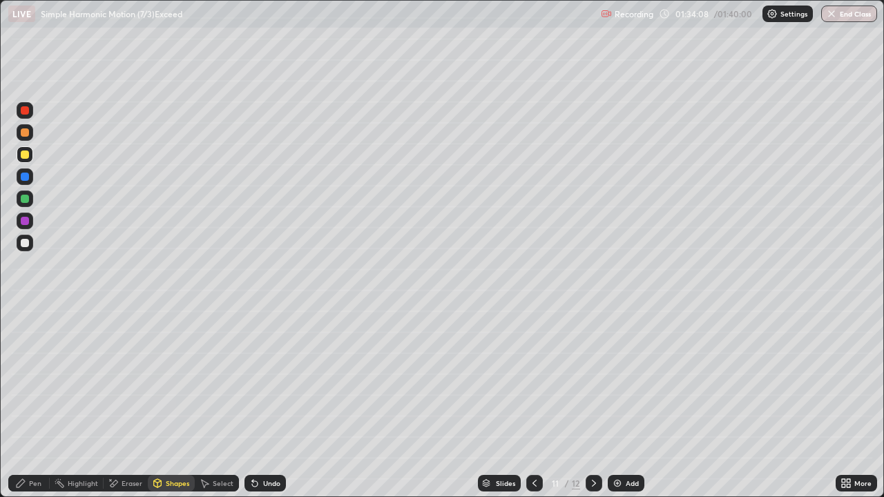
click at [33, 403] on div "Pen" at bounding box center [35, 483] width 12 height 7
click at [266, 403] on div "Undo" at bounding box center [271, 483] width 17 height 7
click at [532, 403] on icon at bounding box center [534, 483] width 11 height 11
click at [26, 198] on div at bounding box center [25, 199] width 8 height 8
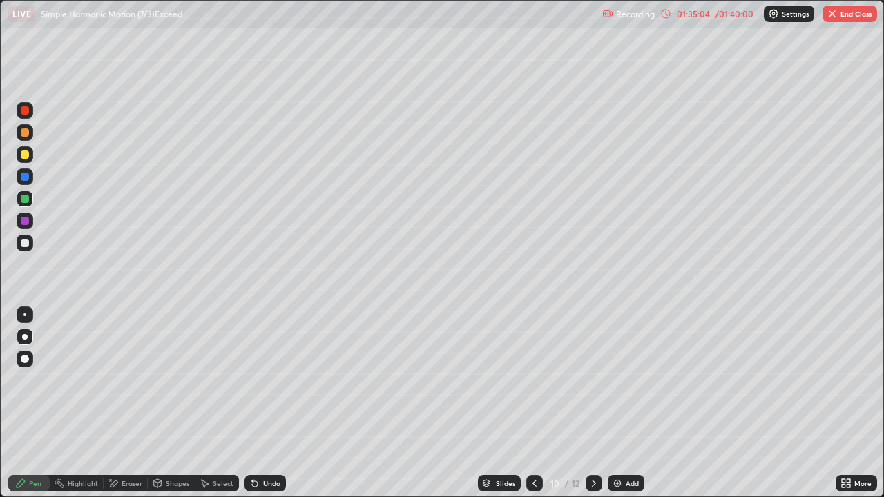
click at [593, 403] on icon at bounding box center [593, 483] width 11 height 11
click at [26, 157] on div at bounding box center [25, 155] width 8 height 8
click at [25, 244] on div at bounding box center [25, 243] width 8 height 8
click at [253, 403] on icon at bounding box center [255, 484] width 6 height 6
click at [256, 403] on div "Undo" at bounding box center [264, 483] width 41 height 17
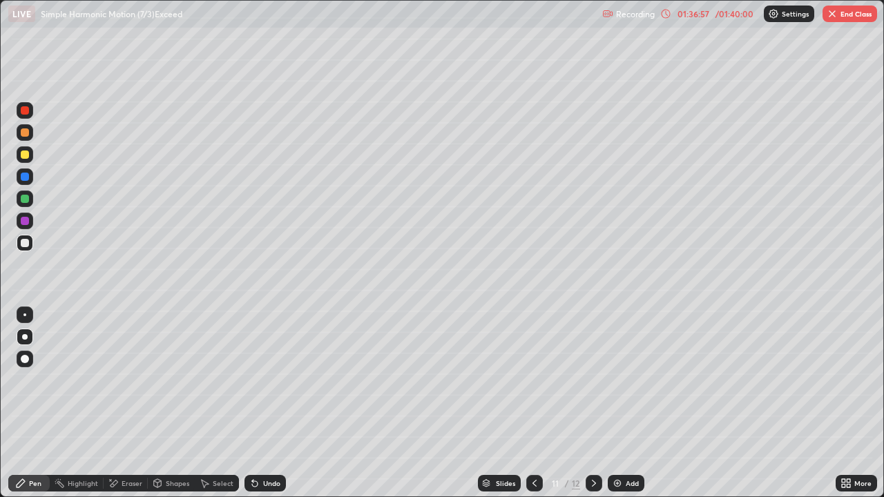
click at [258, 403] on div "Undo" at bounding box center [264, 483] width 41 height 17
click at [255, 403] on icon at bounding box center [255, 484] width 6 height 6
click at [259, 403] on div "Undo" at bounding box center [264, 483] width 41 height 17
click at [260, 403] on div "Undo" at bounding box center [264, 483] width 41 height 17
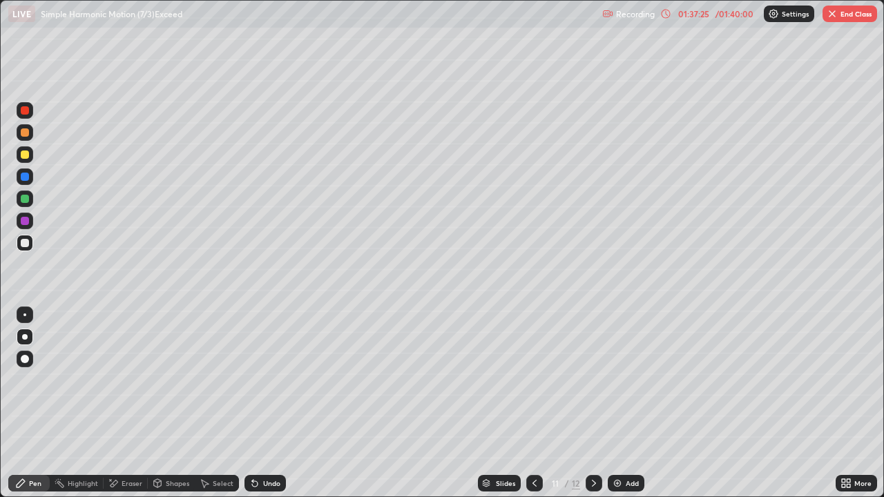
click at [260, 403] on div "Undo" at bounding box center [264, 483] width 41 height 17
click at [253, 403] on icon at bounding box center [255, 484] width 6 height 6
click at [25, 157] on div at bounding box center [25, 155] width 8 height 8
click at [20, 238] on div at bounding box center [25, 243] width 17 height 17
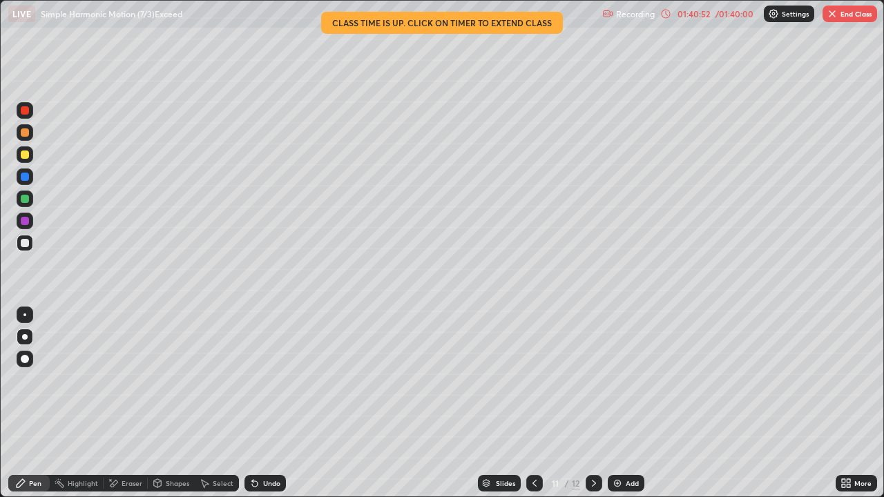
click at [725, 12] on div "/ 01:40:00" at bounding box center [734, 14] width 43 height 8
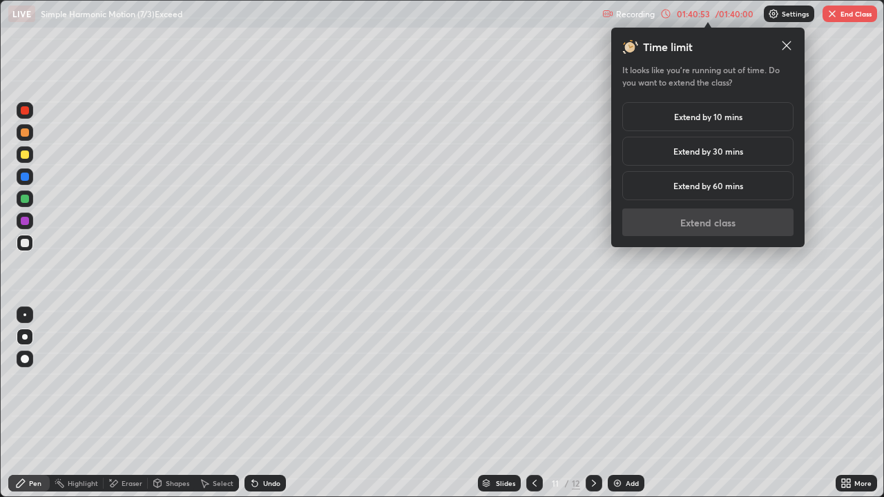
click at [693, 122] on h5 "Extend by 10 mins" at bounding box center [708, 116] width 68 height 12
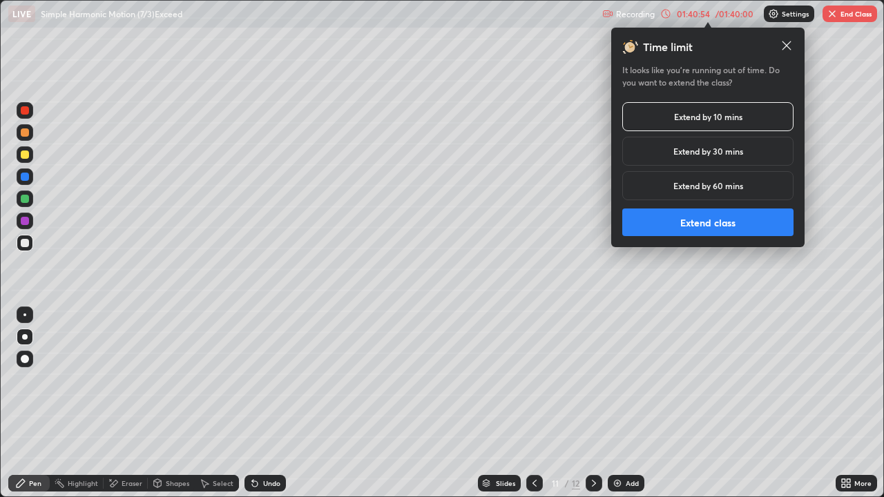
click at [676, 221] on button "Extend class" at bounding box center [707, 223] width 171 height 28
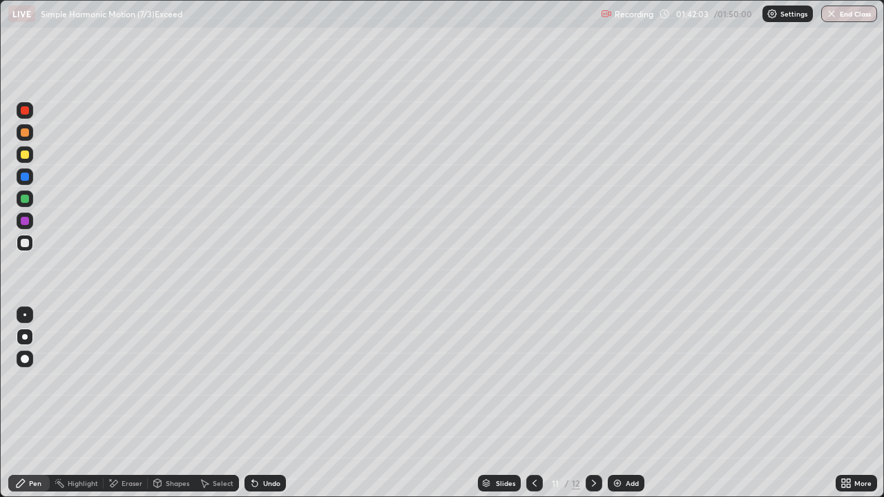
click at [28, 245] on div at bounding box center [25, 243] width 8 height 8
click at [845, 12] on button "End Class" at bounding box center [849, 14] width 56 height 17
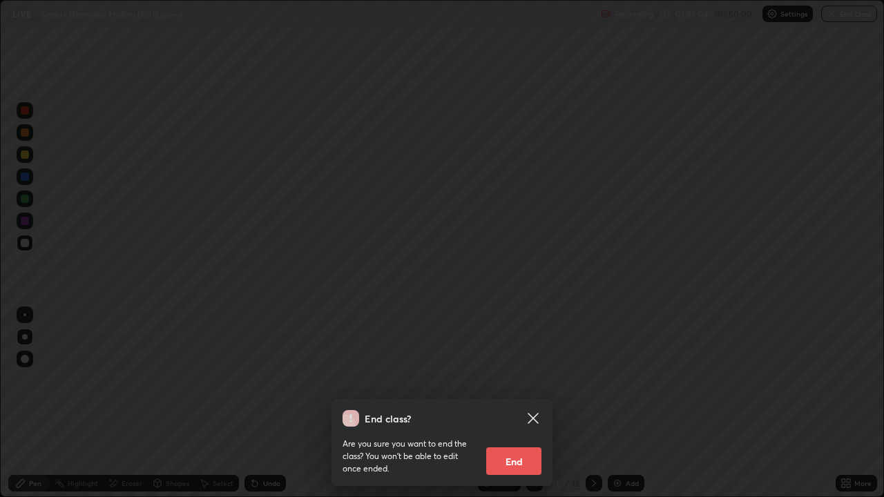
click at [523, 403] on button "End" at bounding box center [513, 461] width 55 height 28
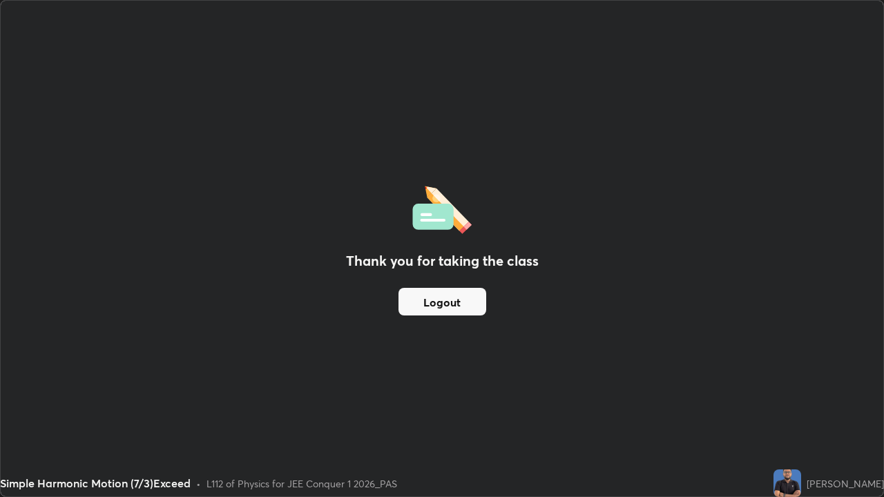
click at [464, 312] on button "Logout" at bounding box center [442, 302] width 88 height 28
